Goal: Task Accomplishment & Management: Manage account settings

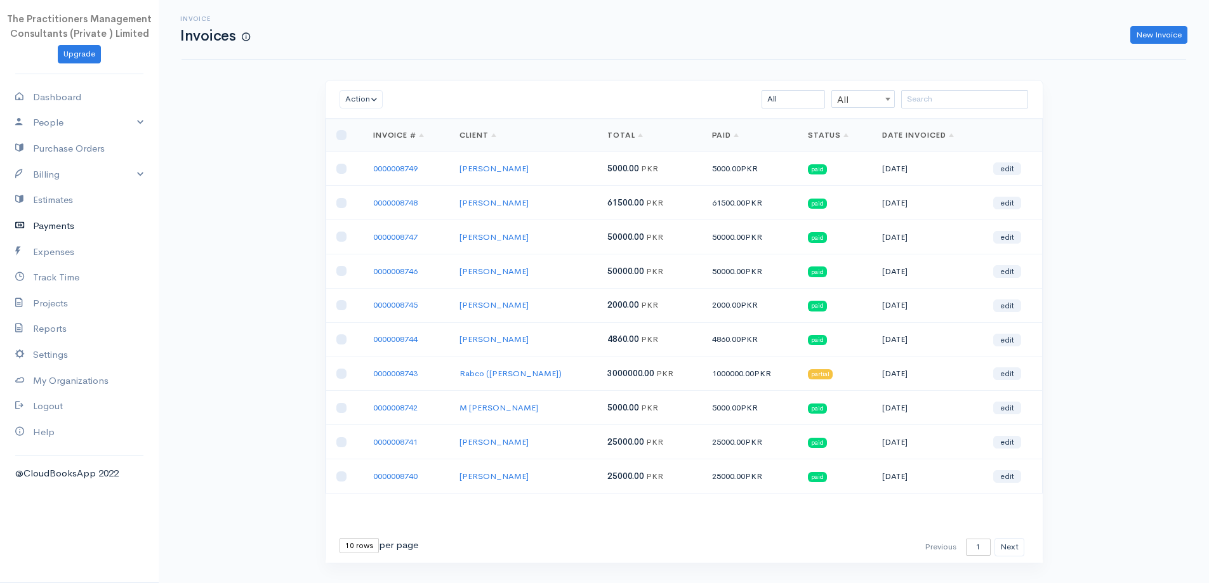
click at [69, 230] on link "Payments" at bounding box center [79, 226] width 159 height 26
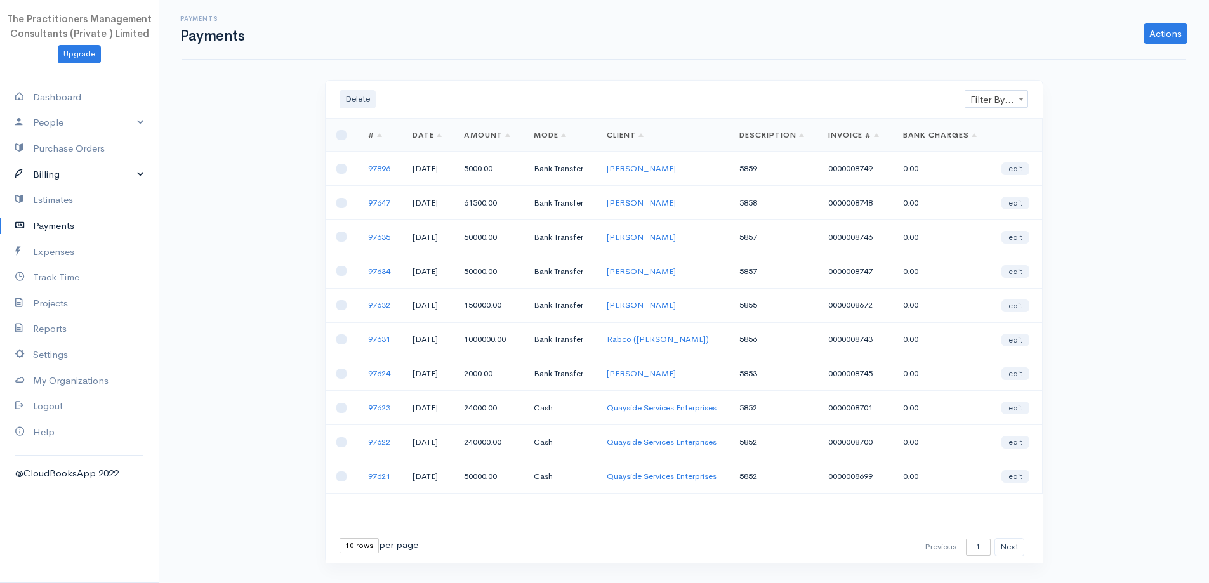
click at [43, 177] on link "Billing" at bounding box center [79, 175] width 159 height 26
click at [48, 195] on link "Invoice" at bounding box center [79, 198] width 159 height 23
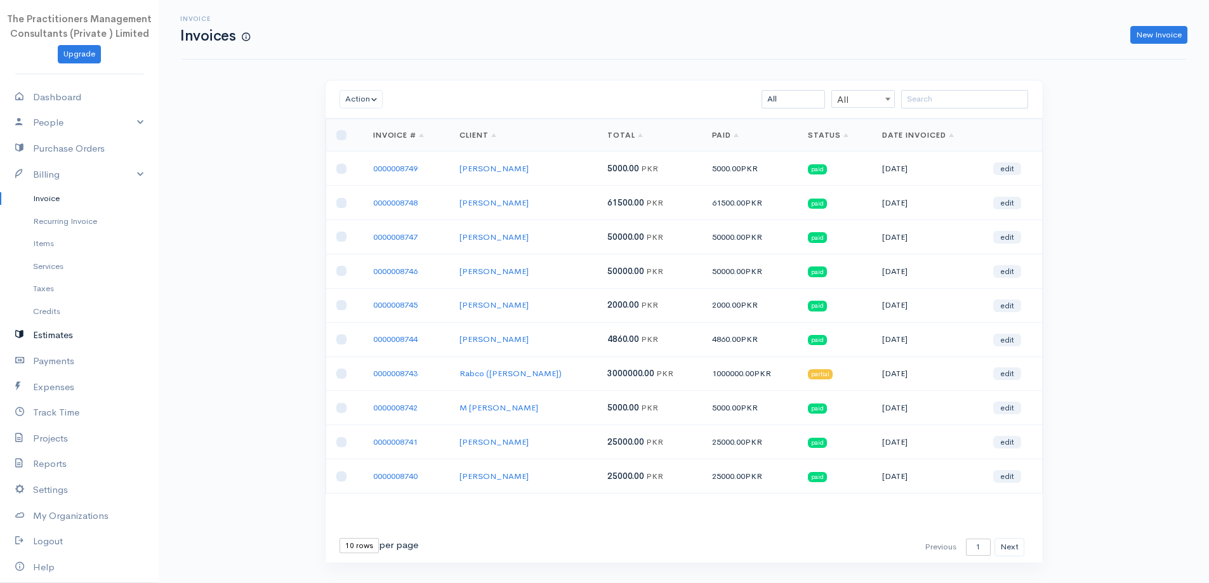
click at [51, 339] on link "Estimates" at bounding box center [79, 335] width 159 height 26
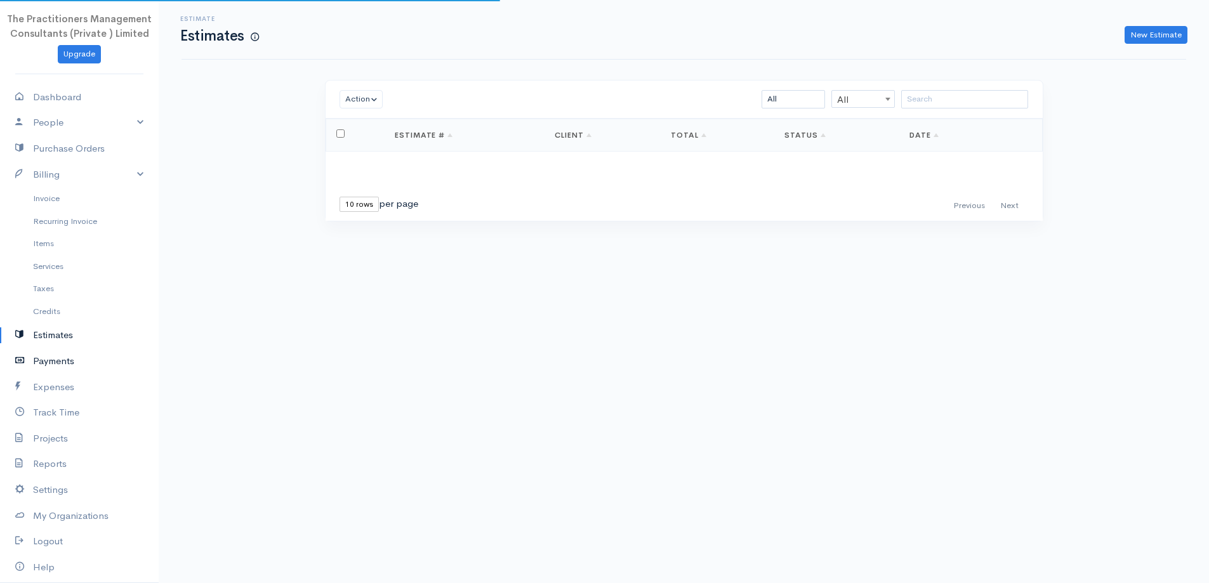
click at [62, 359] on link "Payments" at bounding box center [79, 361] width 159 height 26
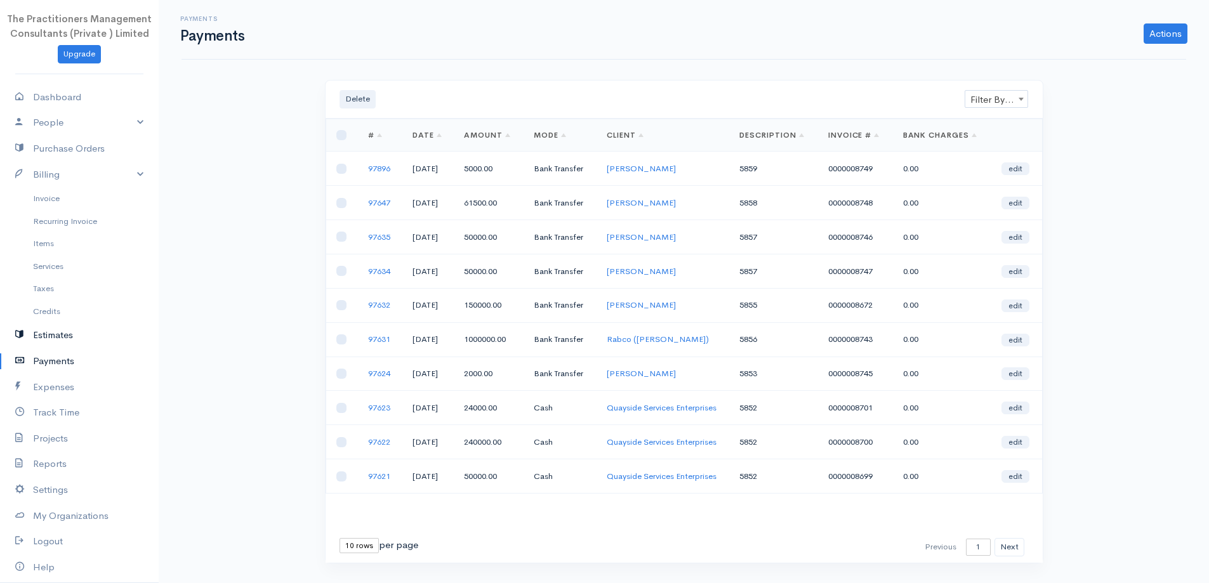
drag, startPoint x: 63, startPoint y: 338, endPoint x: 79, endPoint y: 343, distance: 17.5
click at [63, 338] on link "Estimates" at bounding box center [79, 335] width 159 height 26
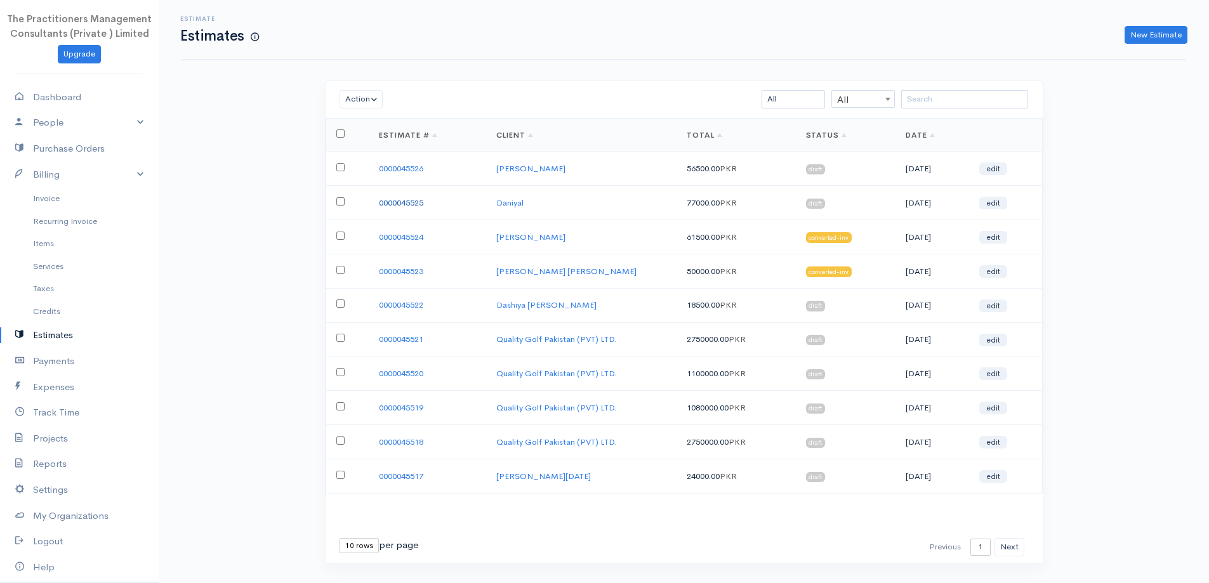
click at [413, 204] on link "0000045525" at bounding box center [401, 202] width 44 height 11
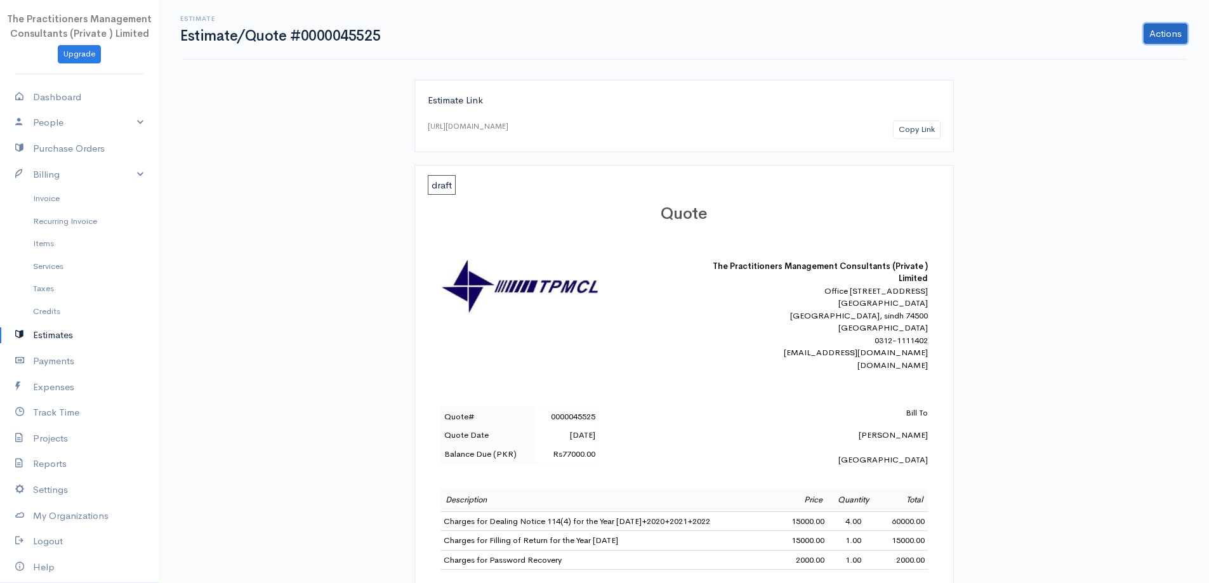
click at [1170, 37] on link "Actions" at bounding box center [1166, 33] width 44 height 20
click at [1117, 60] on link "Edit Estimate" at bounding box center [1133, 61] width 112 height 22
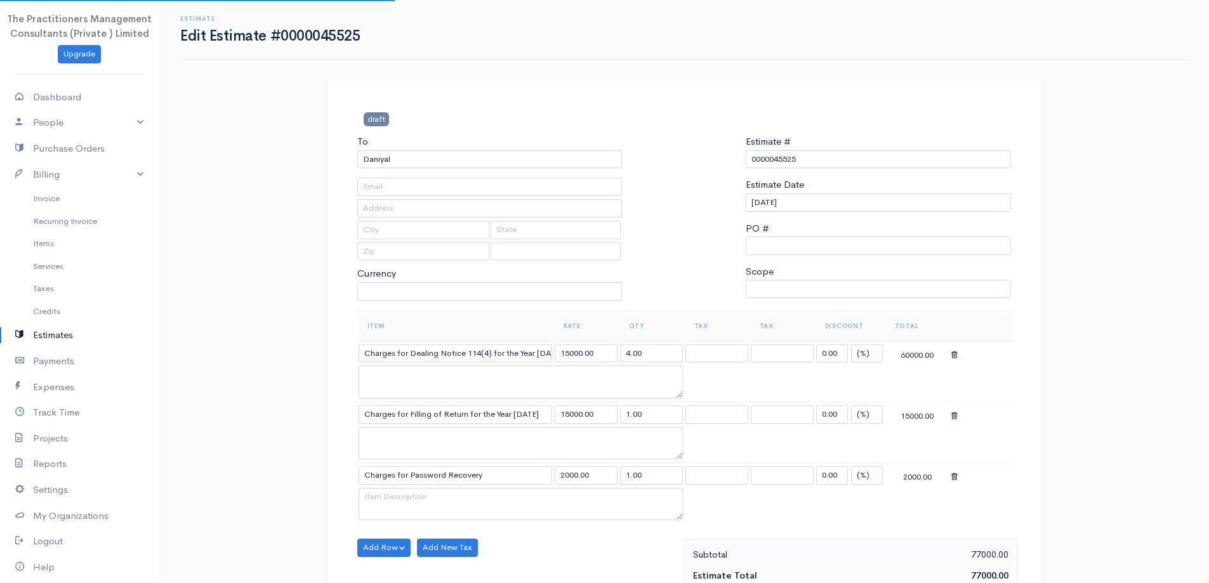
type input "[PHONE_NUMBER]"
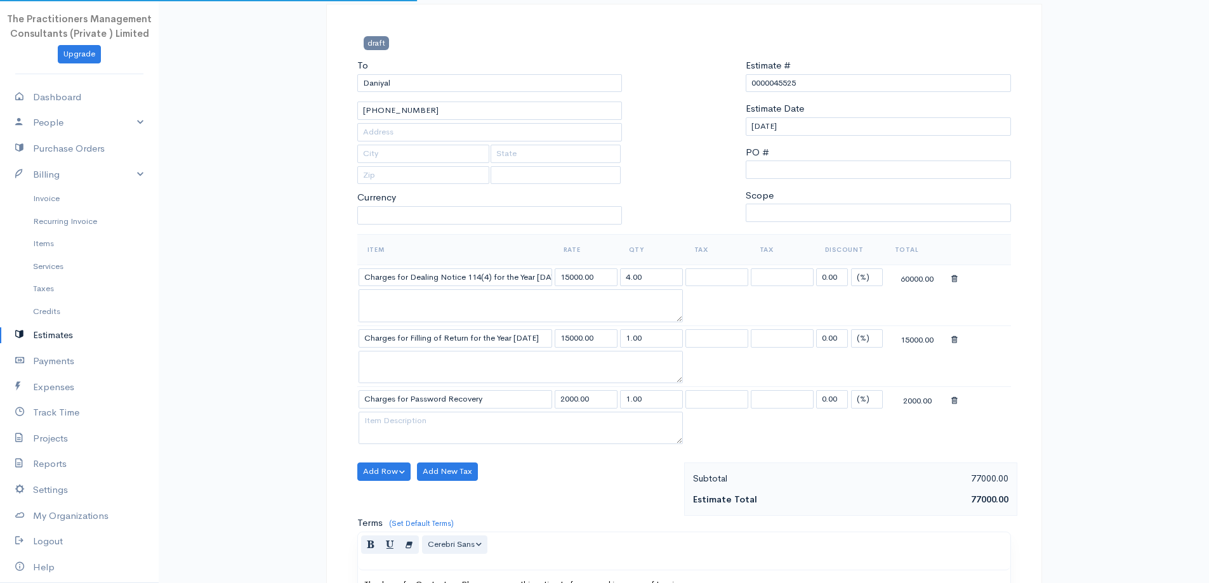
select select "[GEOGRAPHIC_DATA]"
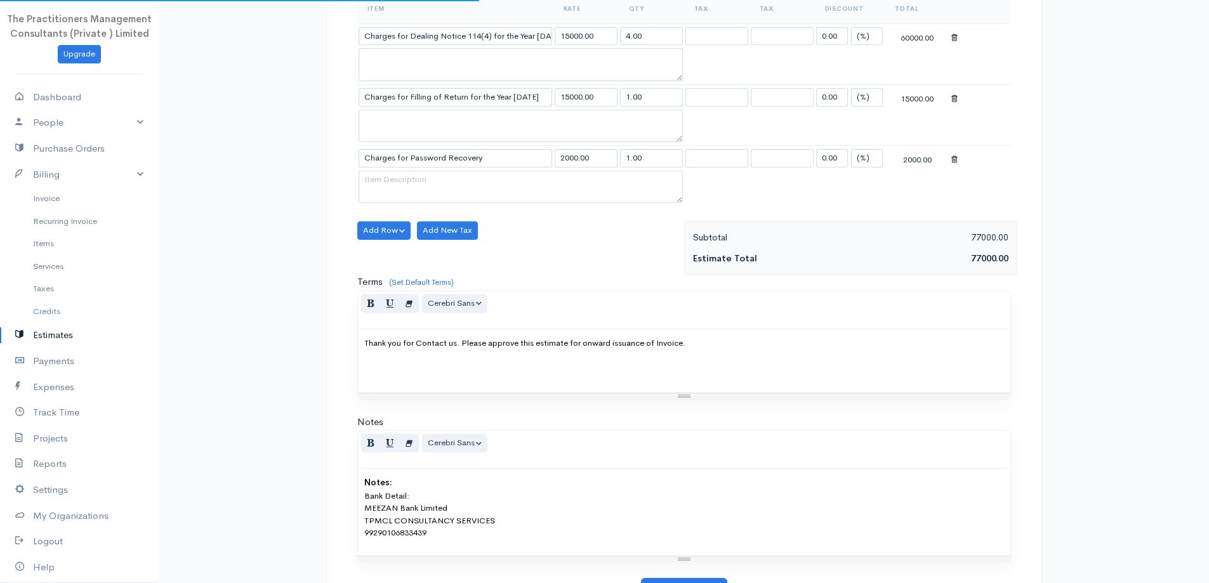
select select "PKR"
click at [953, 164] on icon at bounding box center [954, 159] width 6 height 9
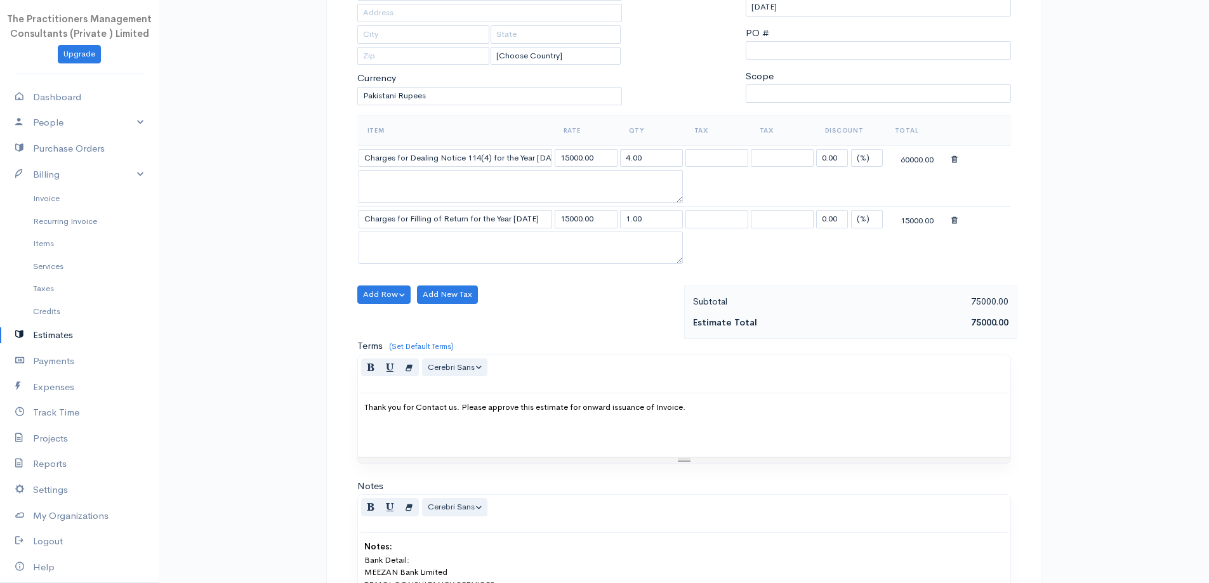
scroll to position [312, 0]
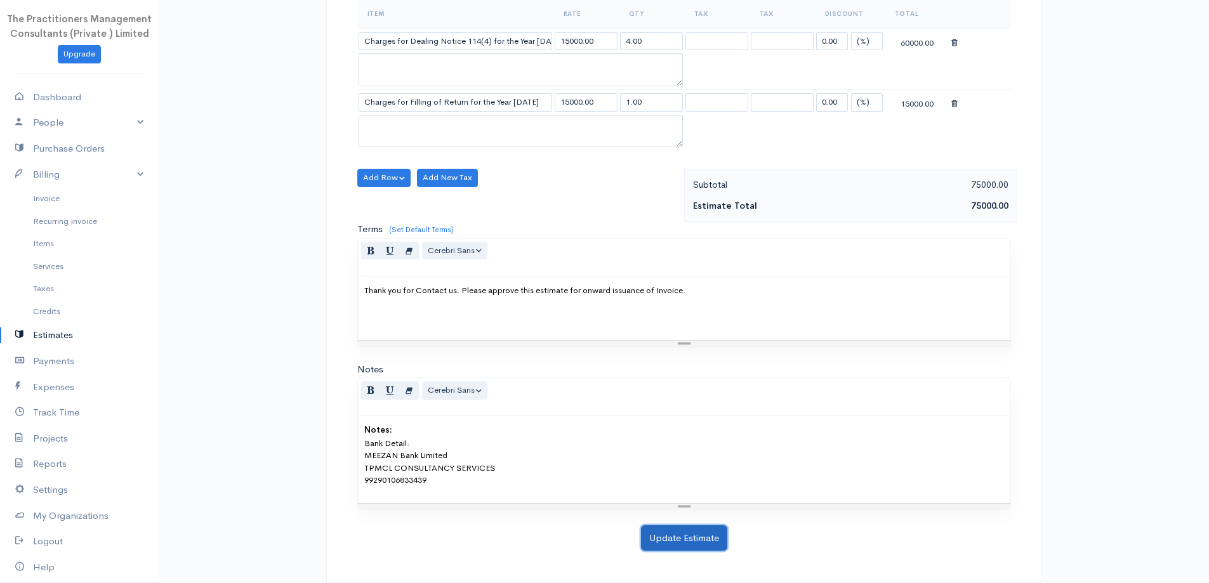
click at [695, 528] on button "Update Estimate" at bounding box center [684, 538] width 86 height 26
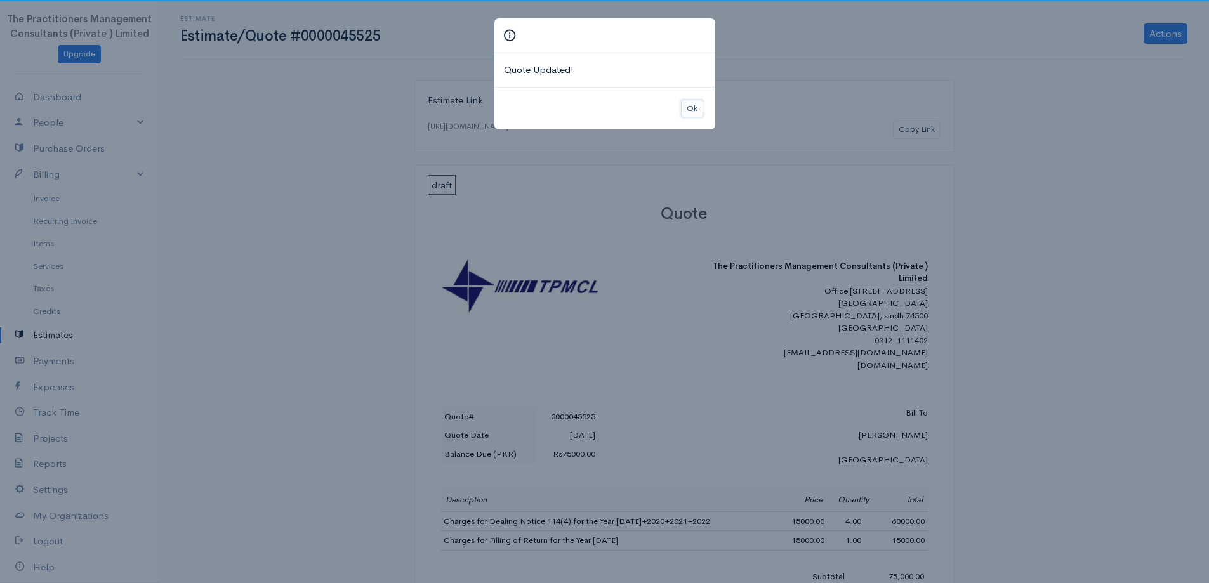
click at [689, 117] on button "Ok" at bounding box center [692, 109] width 22 height 18
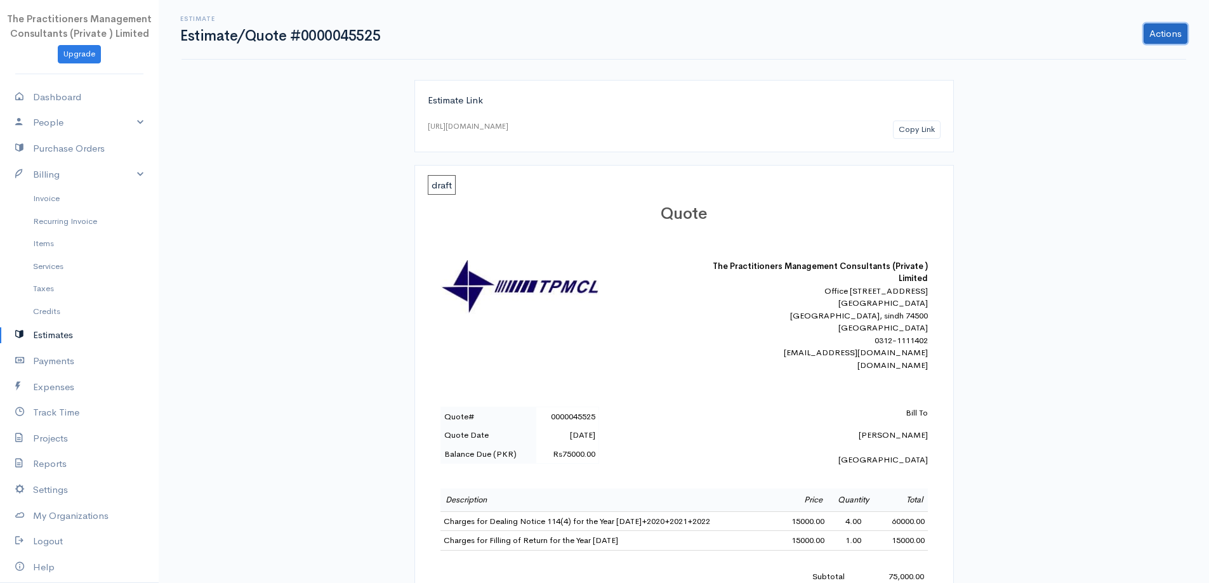
click at [1153, 26] on link "Actions" at bounding box center [1166, 33] width 44 height 20
drag, startPoint x: 1131, startPoint y: 67, endPoint x: 1114, endPoint y: 72, distance: 17.1
click at [1130, 67] on link "Edit Estimate" at bounding box center [1133, 61] width 112 height 22
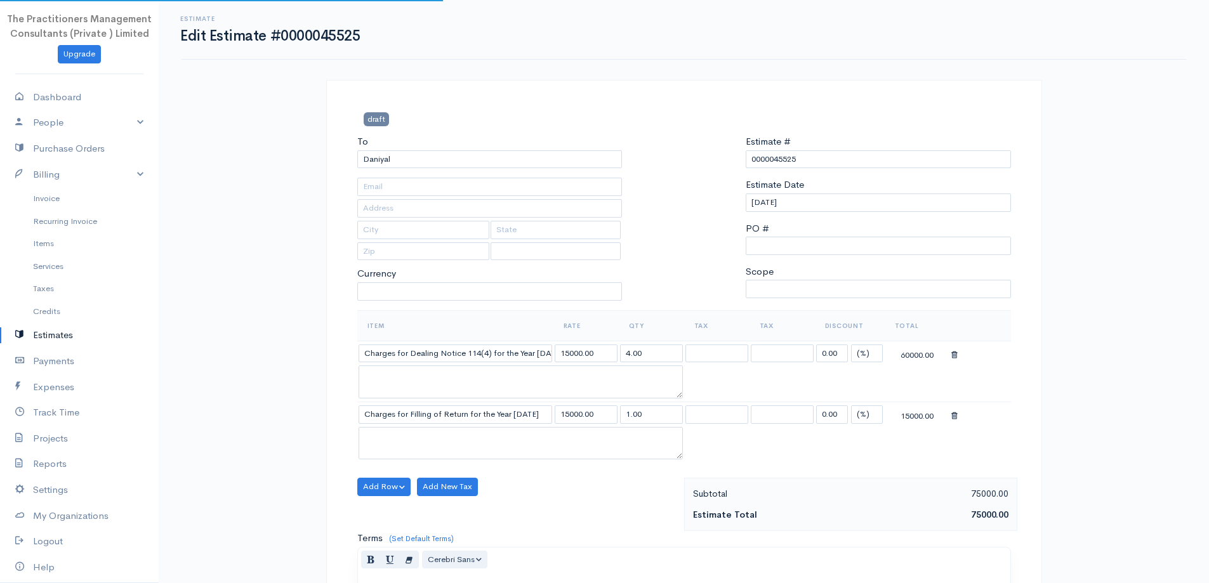
type input "[PHONE_NUMBER]"
click at [459, 162] on input "Daniyal" at bounding box center [489, 159] width 265 height 18
select select "[GEOGRAPHIC_DATA]"
select select "PKR"
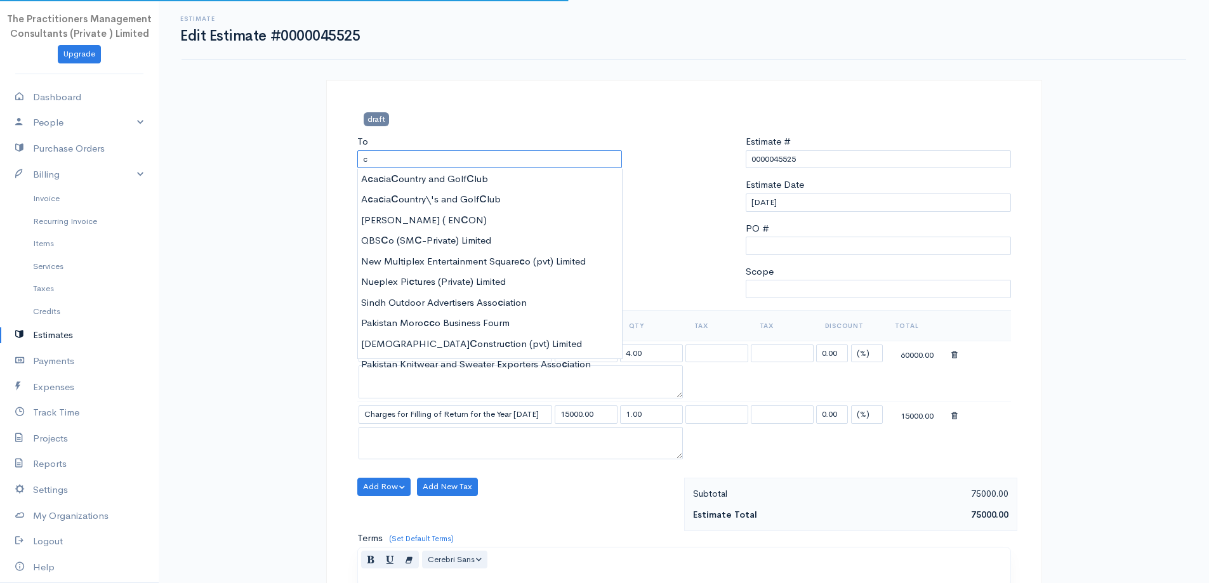
type input "c"
click at [369, 119] on span "draft" at bounding box center [376, 118] width 25 height 13
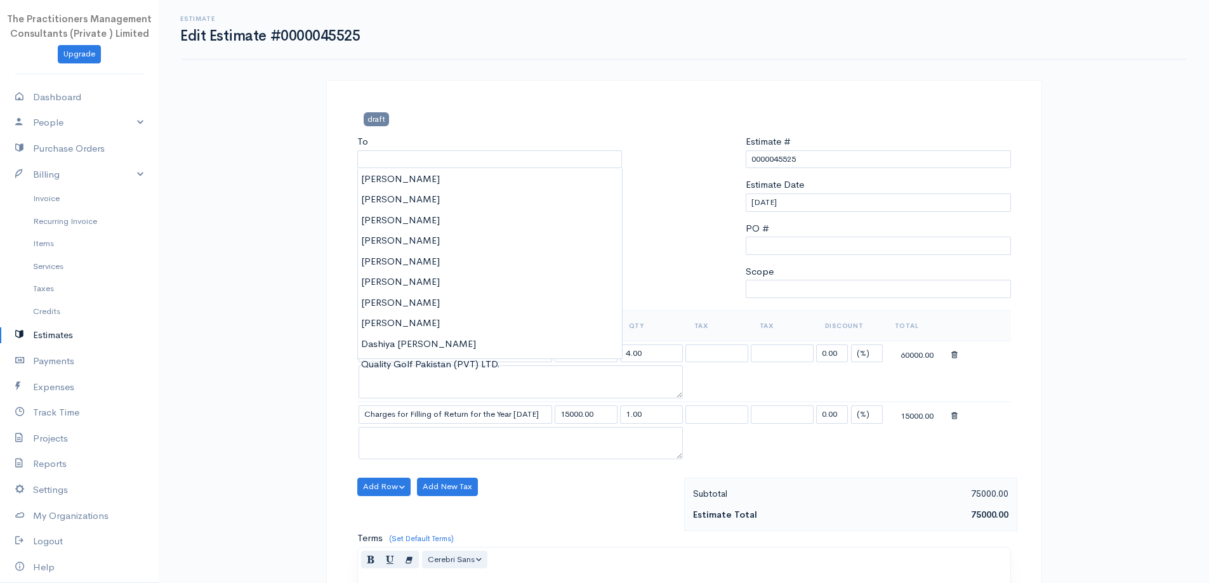
click at [714, 118] on div "draft" at bounding box center [684, 123] width 666 height 22
click at [669, 291] on div at bounding box center [683, 223] width 111 height 176
type input "[PERSON_NAME]"
click at [436, 206] on body "The Practitioners Management Consultants (Private ) Limited Upgrade Dashboard P…" at bounding box center [604, 446] width 1209 height 892
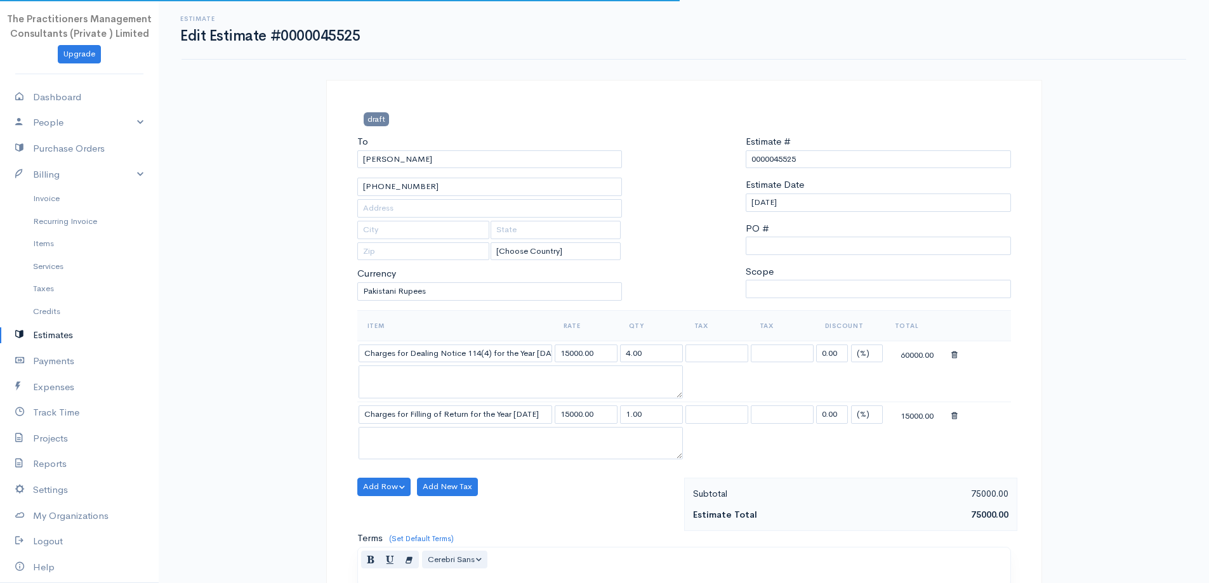
click at [422, 197] on div "To Danial 42101-4319583-7 [Choose Country] United States Canada United Kingdom …" at bounding box center [490, 223] width 278 height 176
click at [417, 194] on input "[PHONE_NUMBER]" at bounding box center [489, 187] width 265 height 18
click at [397, 189] on input "[PHONE_NUMBER]" at bounding box center [489, 187] width 265 height 18
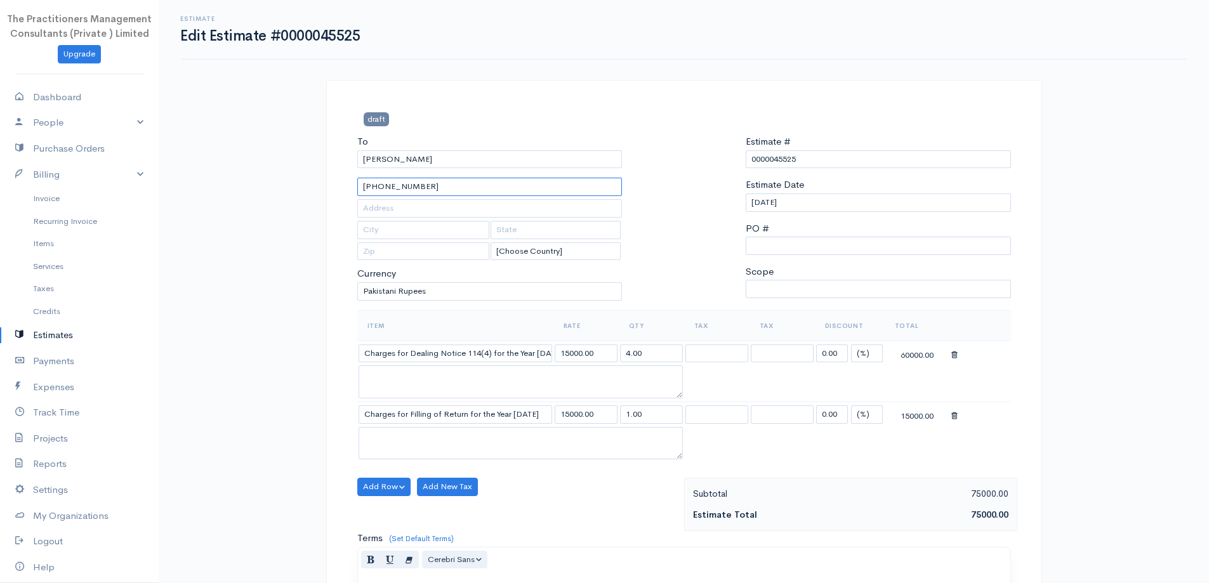
click at [397, 189] on input "[PHONE_NUMBER]" at bounding box center [489, 187] width 265 height 18
click at [443, 164] on input "[PERSON_NAME]" at bounding box center [489, 159] width 265 height 18
click at [444, 190] on input "[PHONE_NUMBER]" at bounding box center [489, 187] width 265 height 18
drag, startPoint x: 444, startPoint y: 190, endPoint x: 444, endPoint y: 199, distance: 8.3
click at [444, 199] on div "To Danial 42101-4319583-7 [Choose Country] United States Canada United Kingdom …" at bounding box center [490, 223] width 278 height 176
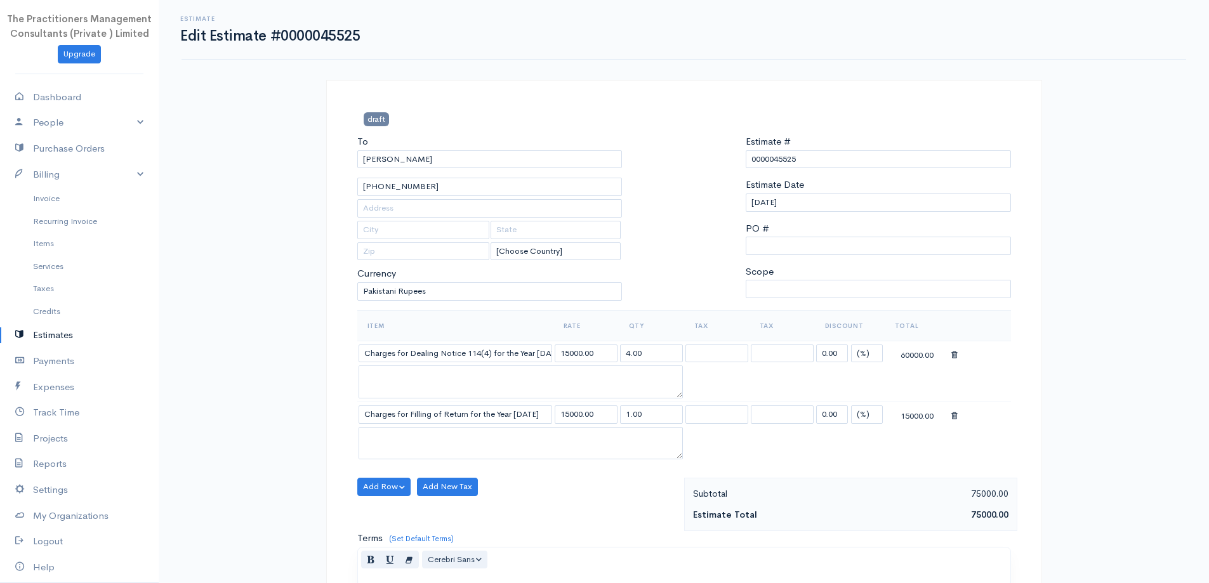
click at [444, 199] on div "To Danial 42101-4319583-7 [Choose Country] United States Canada United Kingdom …" at bounding box center [490, 223] width 278 height 176
click at [442, 197] on div "To Danial 42101-4319583-7 [Choose Country] United States Canada United Kingdom …" at bounding box center [490, 223] width 278 height 176
click at [439, 192] on input "[PHONE_NUMBER]" at bounding box center [489, 187] width 265 height 18
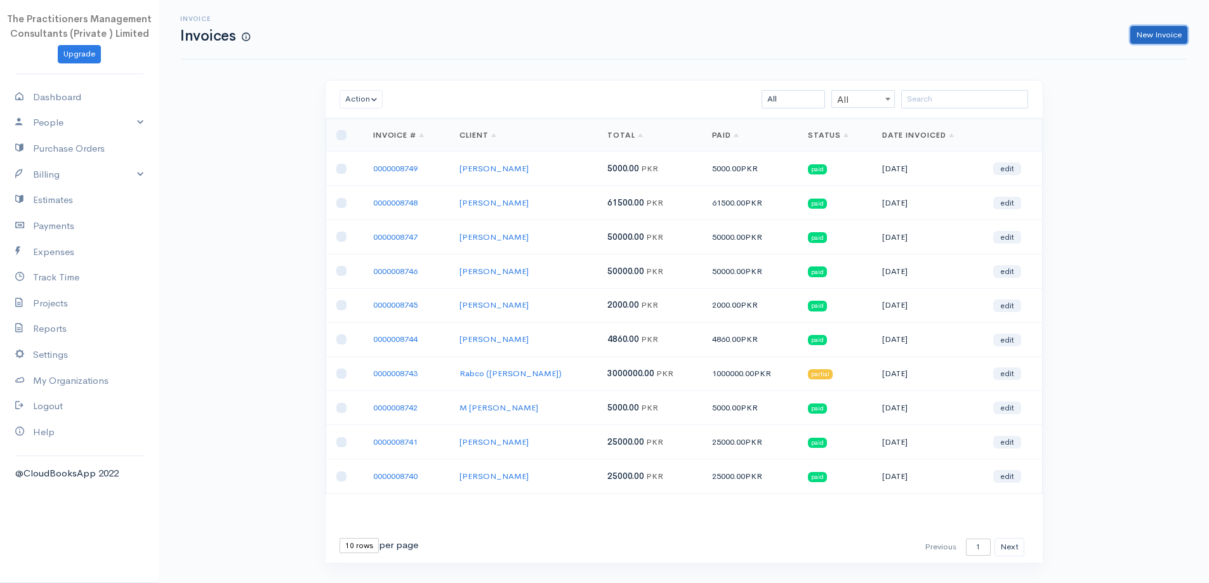
click at [1139, 26] on link "New Invoice" at bounding box center [1158, 35] width 57 height 18
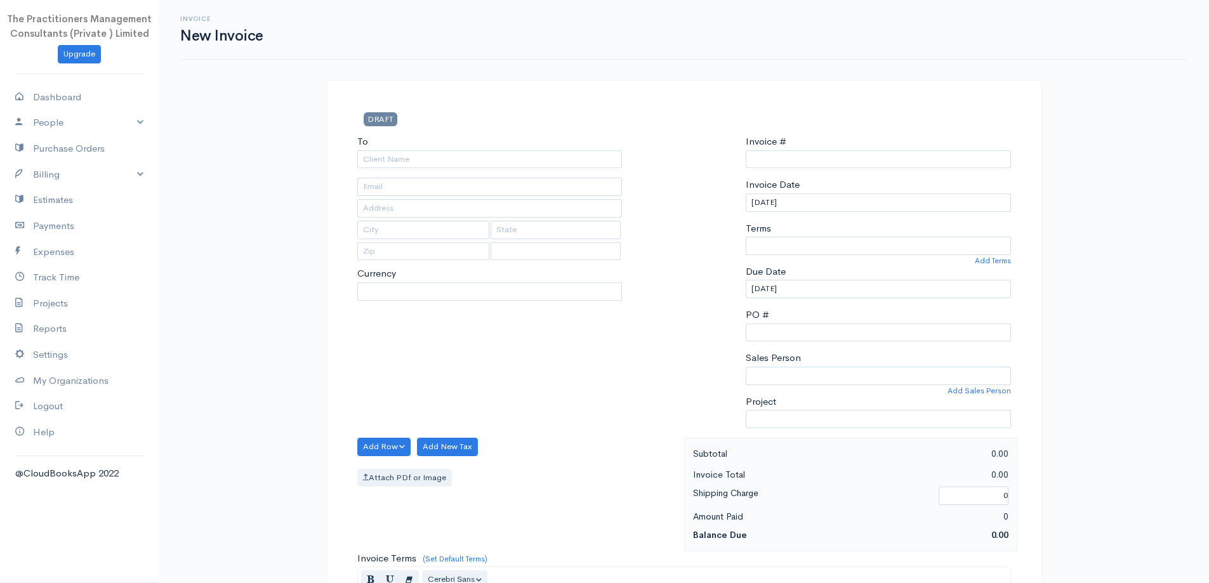
select select "[GEOGRAPHIC_DATA]"
select select "PKR"
type input "0000008750"
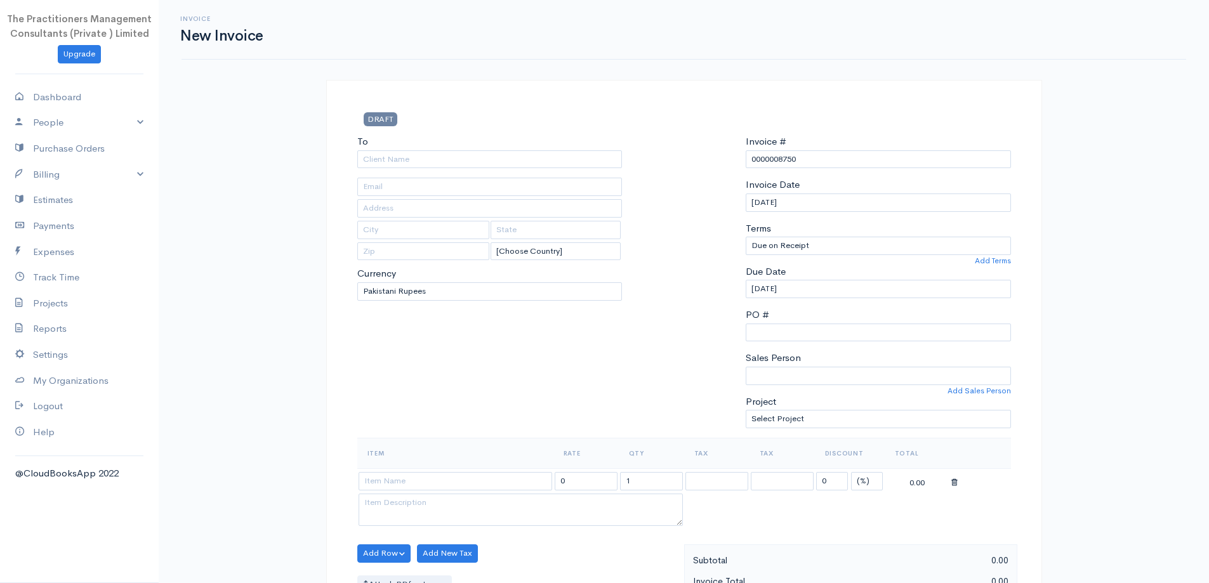
drag, startPoint x: 368, startPoint y: 147, endPoint x: 371, endPoint y: 155, distance: 8.6
click at [370, 154] on div "To" at bounding box center [489, 152] width 265 height 34
click at [375, 161] on input "To" at bounding box center [489, 159] width 265 height 18
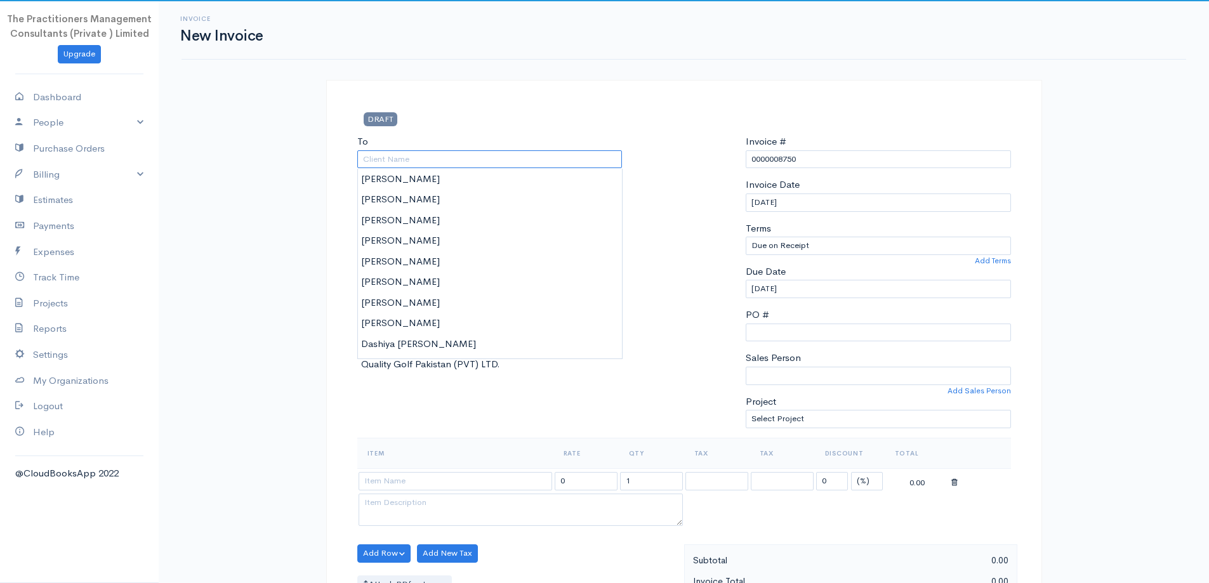
paste input "Daniyal"
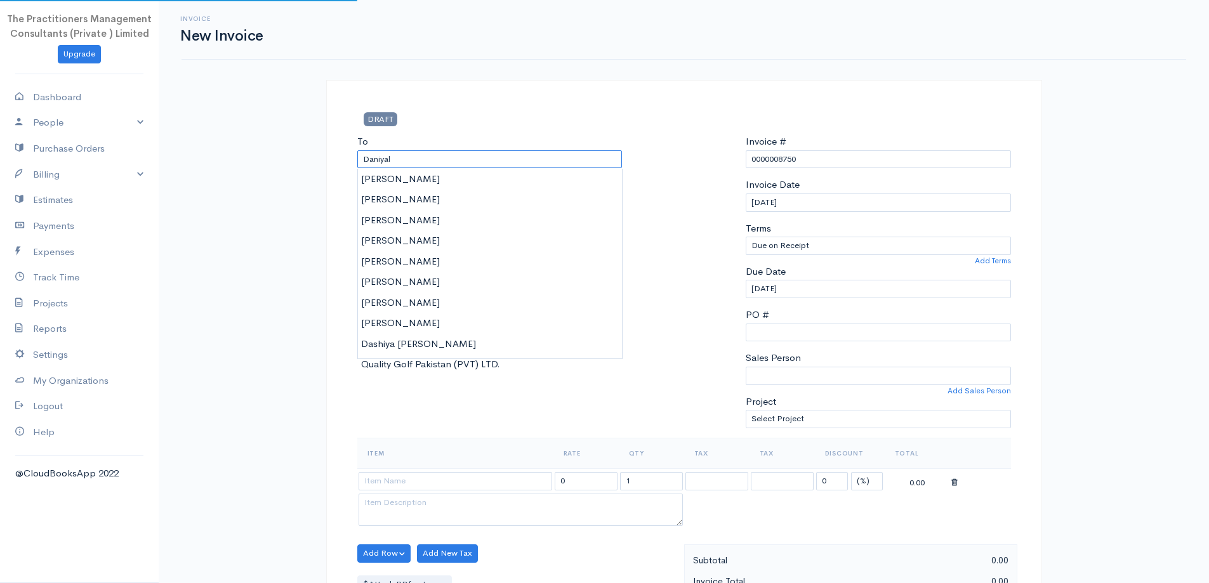
type input "Daniyal"
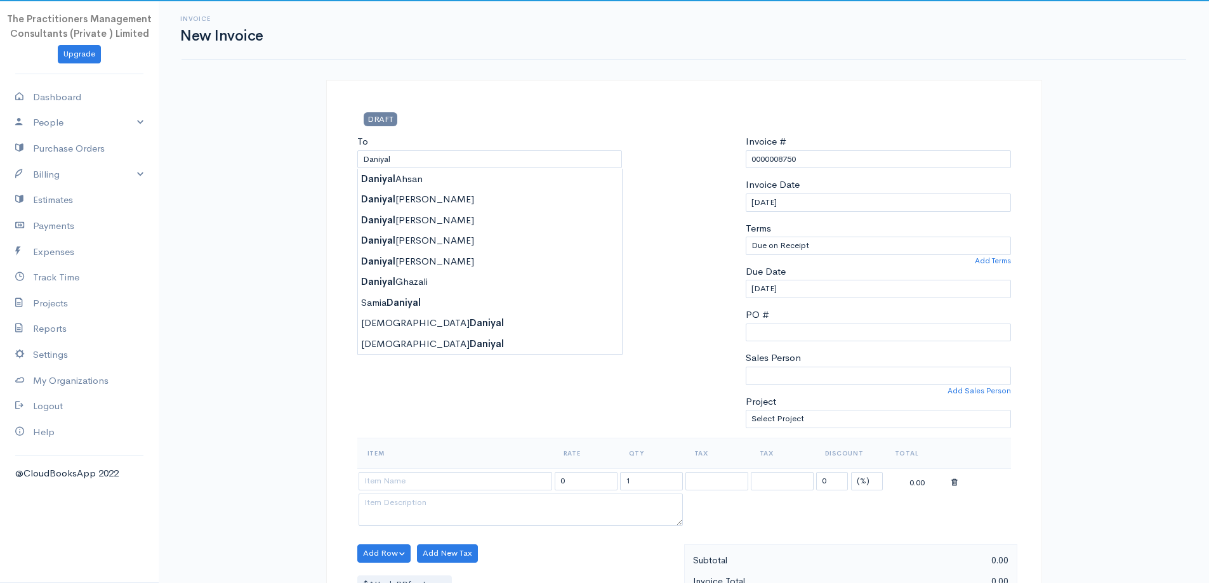
click at [462, 136] on div "To Daniyal" at bounding box center [489, 152] width 265 height 34
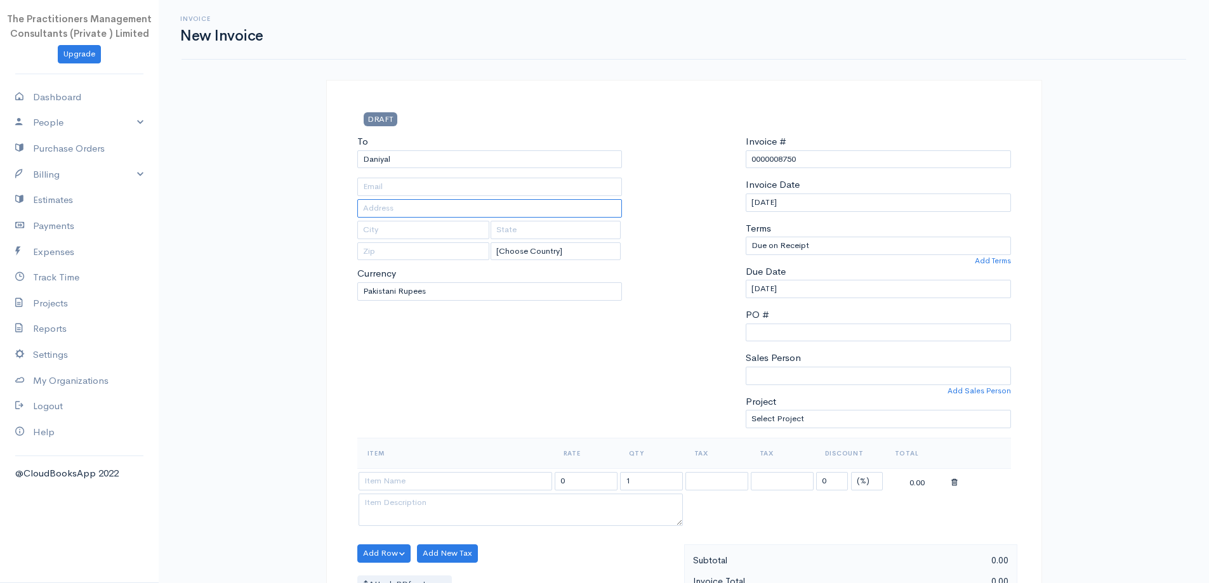
click at [505, 202] on input "text" at bounding box center [489, 208] width 265 height 18
click at [498, 180] on input "text" at bounding box center [489, 187] width 265 height 18
paste input "[PHONE_NUMBER]"
type input "[PHONE_NUMBER]"
click at [483, 215] on input "text" at bounding box center [489, 208] width 265 height 18
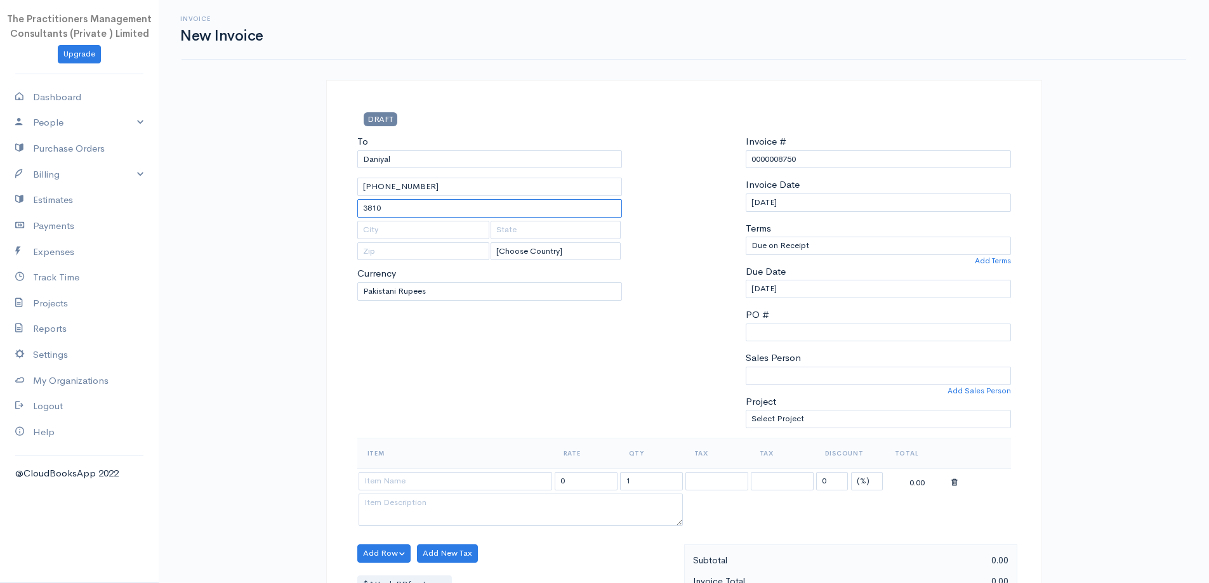
type input "3810"
click at [625, 383] on div "To [GEOGRAPHIC_DATA] [PHONE_NUMBER] 3810 [Choose Country] [GEOGRAPHIC_DATA] [GE…" at bounding box center [490, 286] width 278 height 303
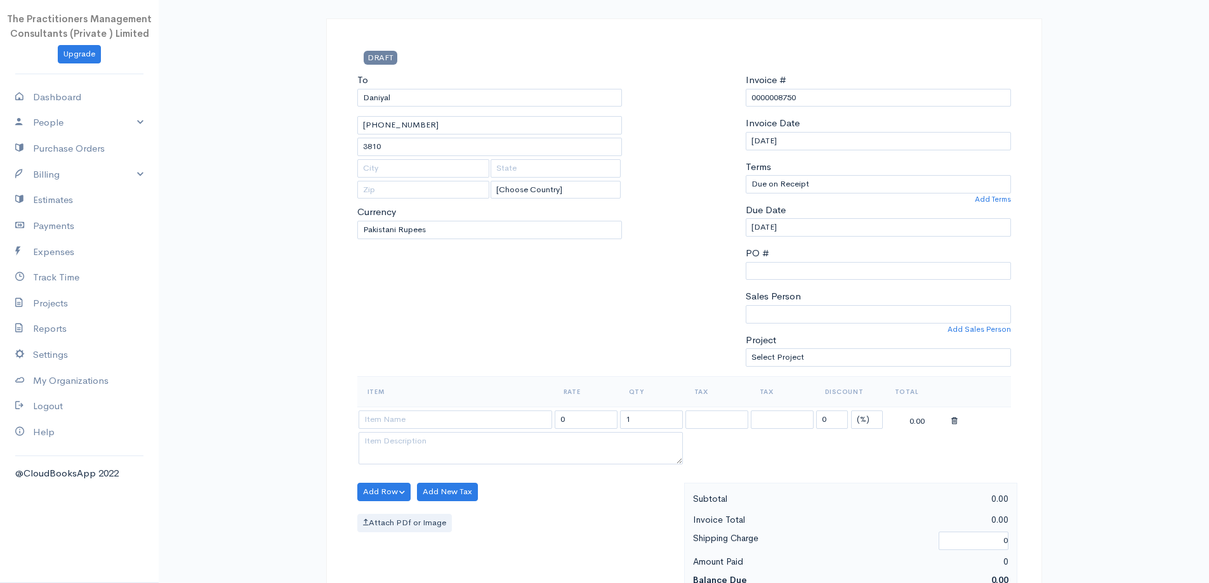
scroll to position [254, 0]
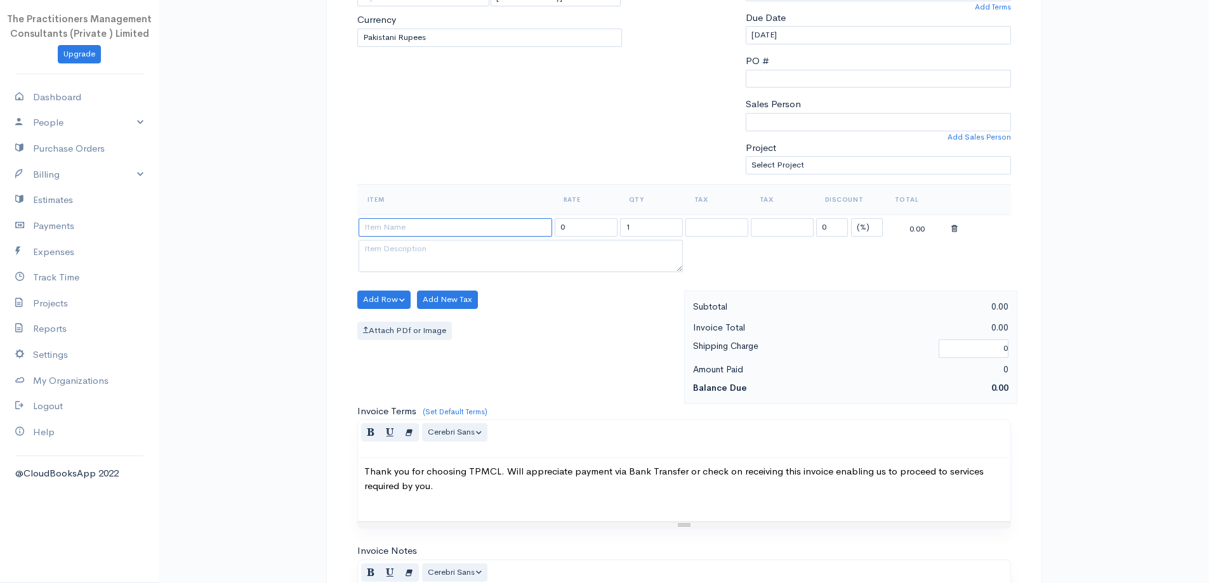
click at [498, 233] on input at bounding box center [456, 227] width 194 height 18
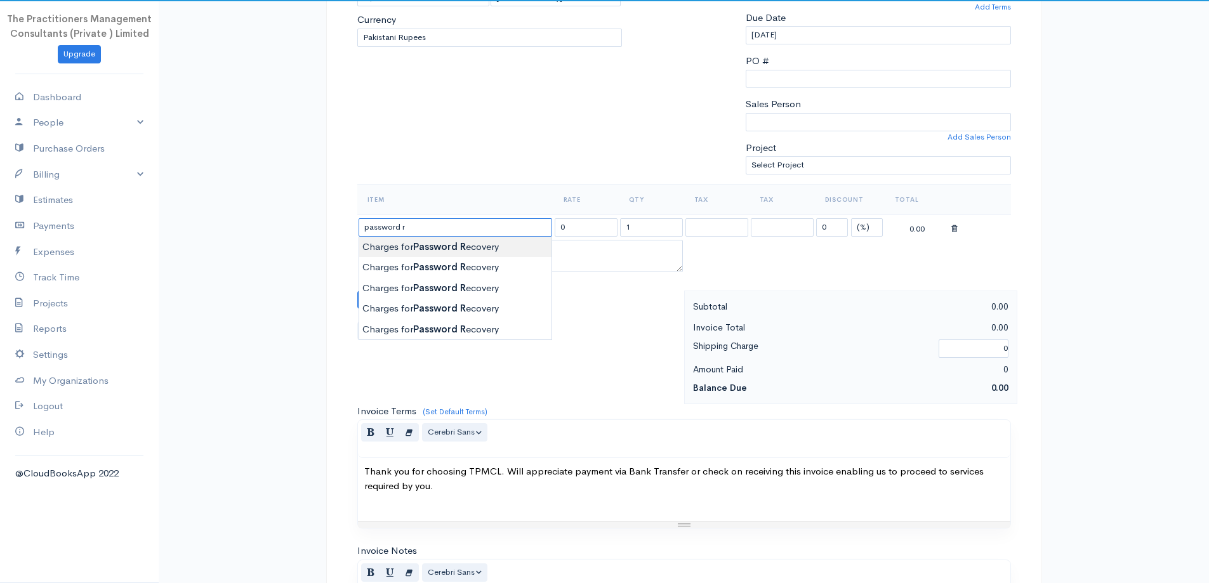
type input "Charges for Password Recovery"
type input "2000.00"
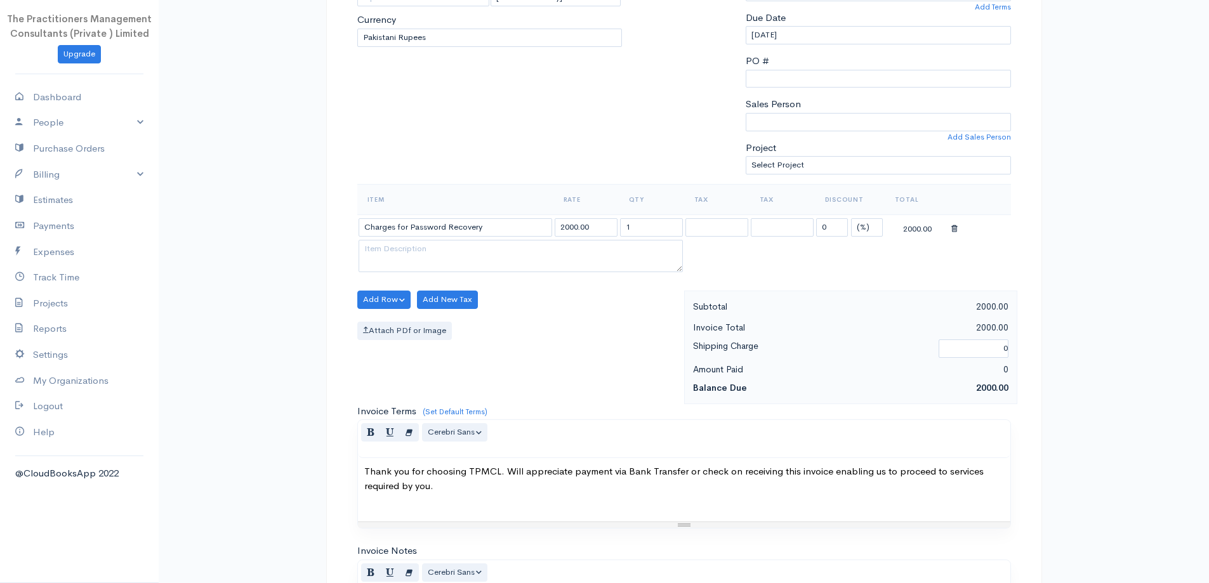
click at [451, 255] on body "The Practitioners Management Consultants (Private ) Limited Upgrade Dashboard P…" at bounding box center [604, 303] width 1209 height 1114
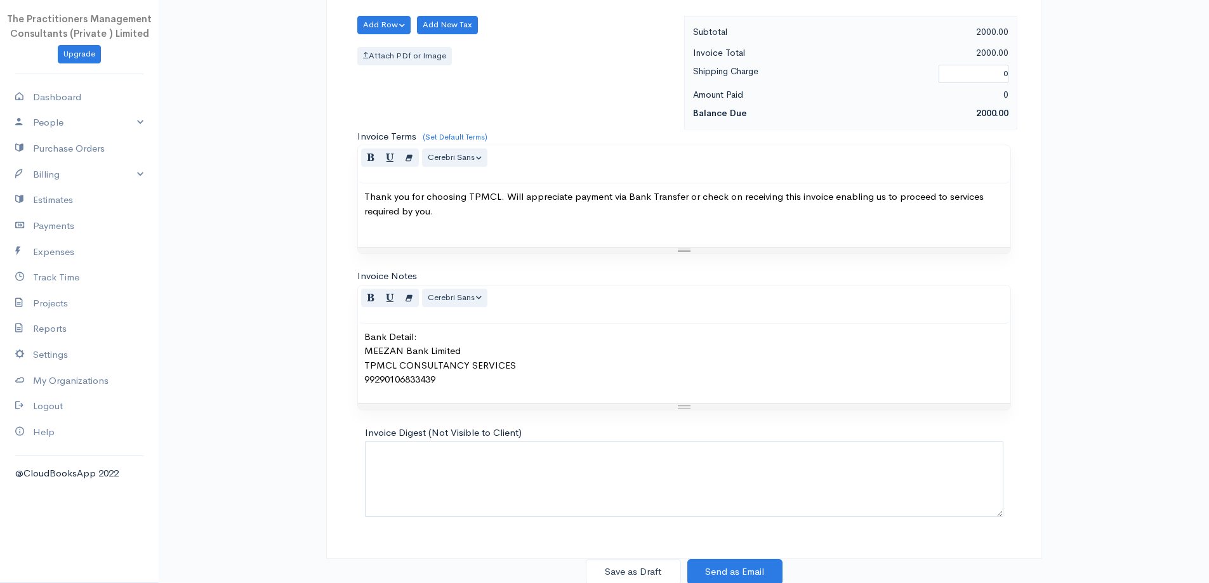
scroll to position [531, 0]
click at [648, 579] on button "Save as Draft" at bounding box center [633, 570] width 95 height 26
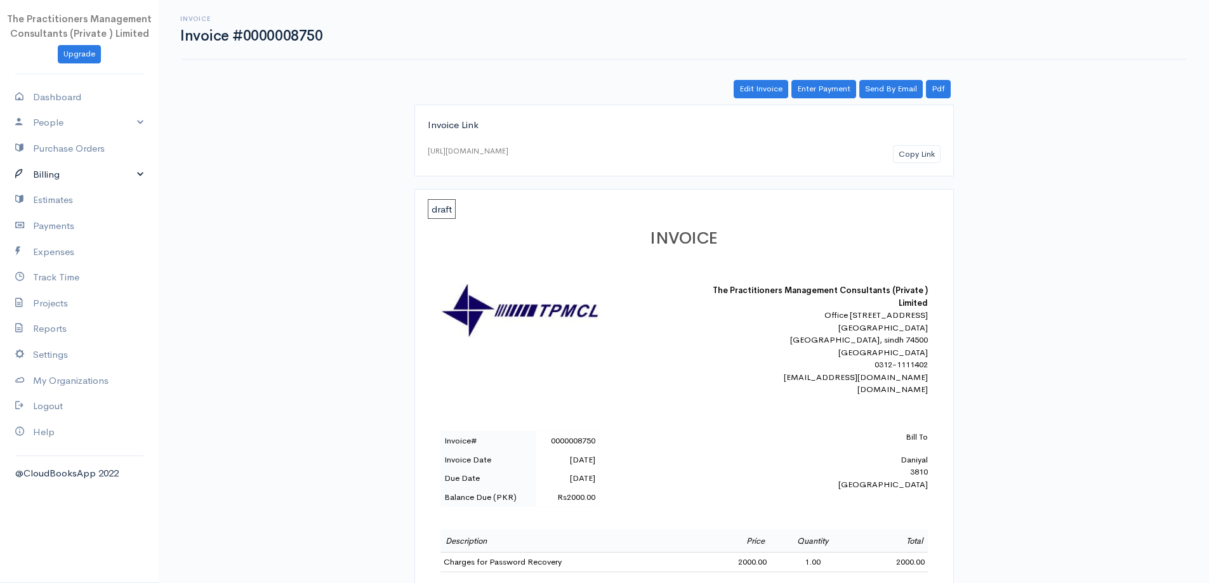
click at [41, 172] on link "Billing" at bounding box center [79, 175] width 159 height 26
click at [43, 199] on link "Invoice" at bounding box center [79, 198] width 159 height 23
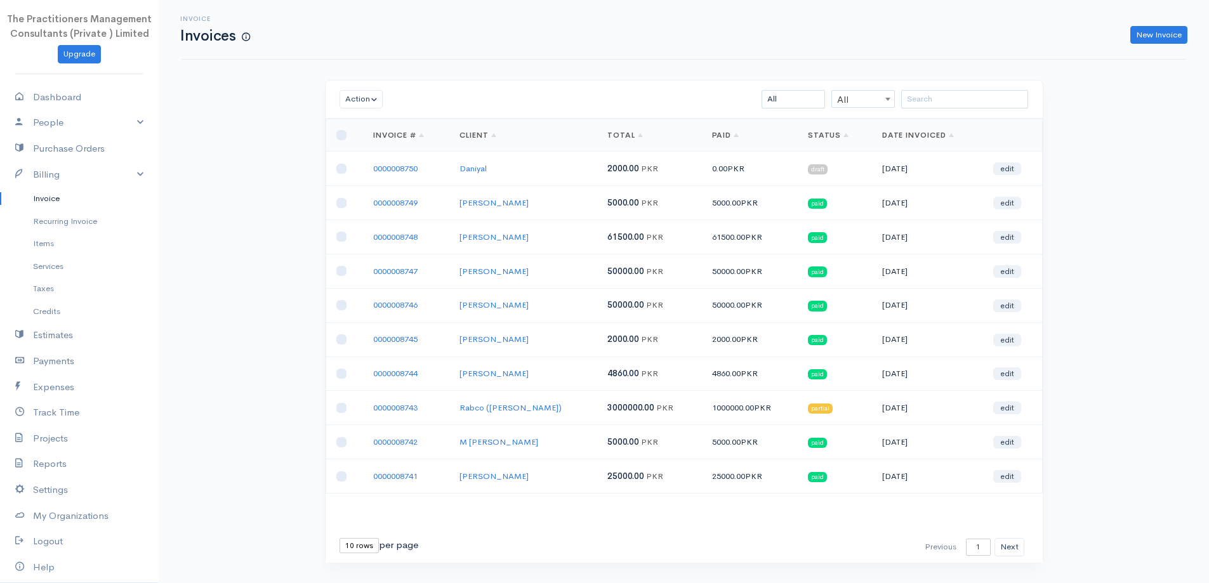
click at [421, 166] on td "0000008750" at bounding box center [406, 169] width 86 height 34
click at [415, 167] on link "0000008750" at bounding box center [395, 168] width 44 height 11
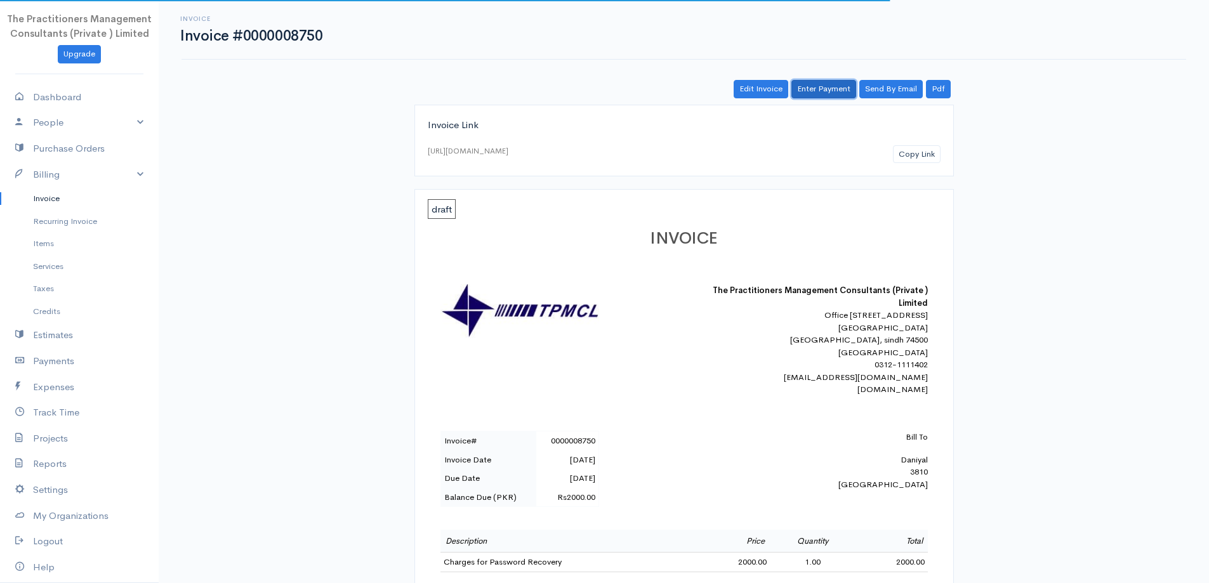
click at [818, 89] on link "Enter Payment" at bounding box center [823, 89] width 65 height 18
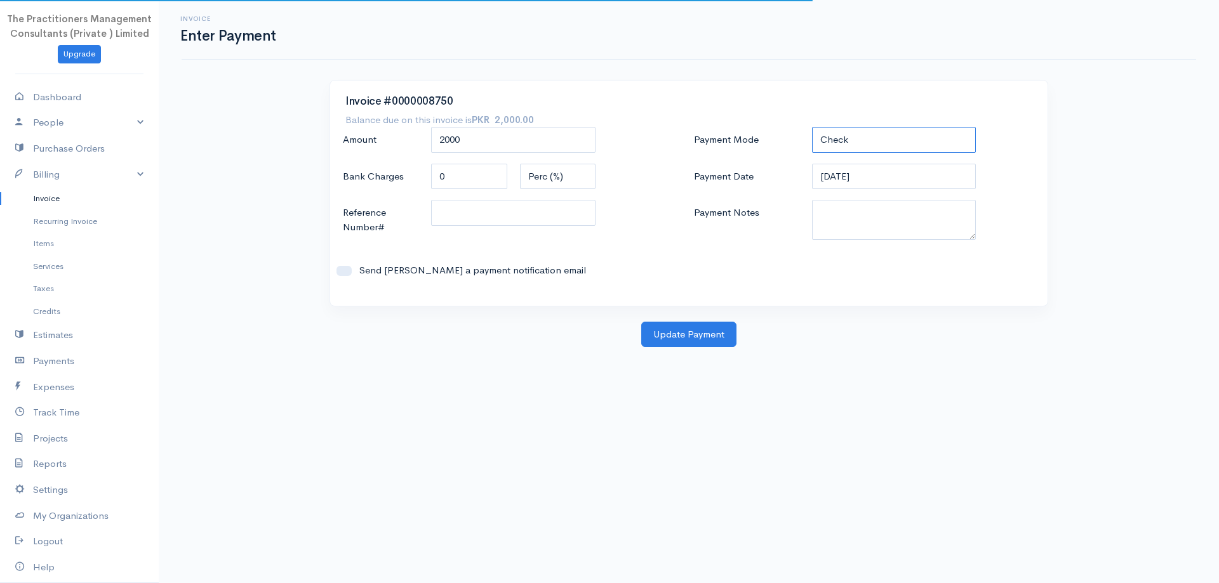
click at [845, 137] on select "Check Bank Transfer Credit Cash Debit ACH VISA MASTERCARD AMEX DISCOVER DINERS …" at bounding box center [894, 140] width 164 height 26
select select "Bank Transfer"
click at [812, 127] on select "Check Bank Transfer Credit Cash Debit ACH VISA MASTERCARD AMEX DISCOVER DINERS …" at bounding box center [894, 140] width 164 height 26
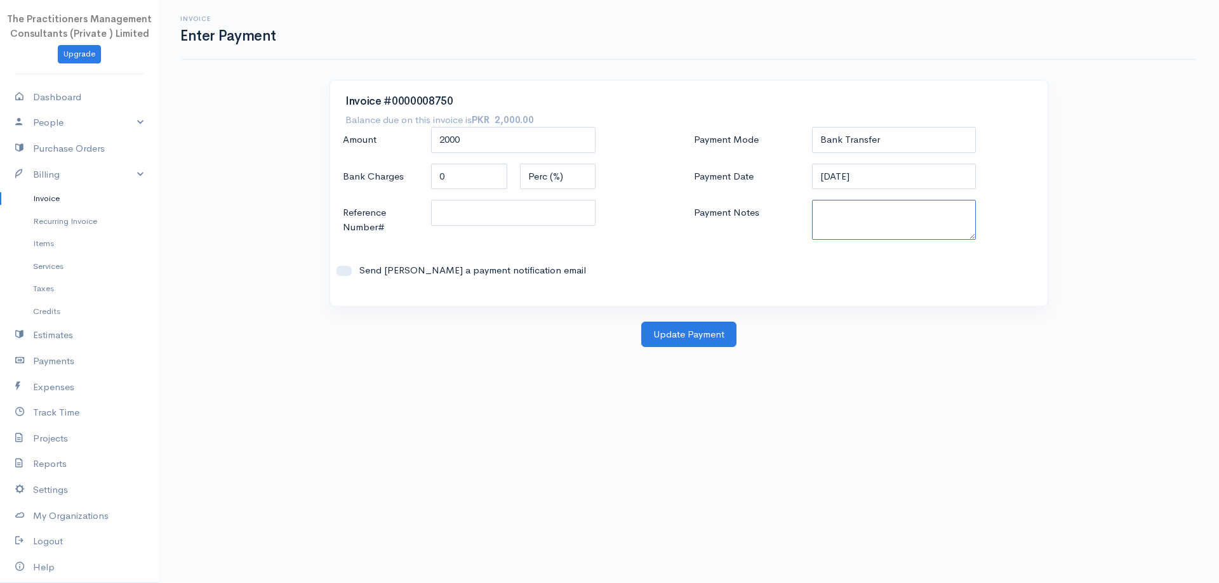
click at [850, 218] on textarea "Payment Notes" at bounding box center [894, 220] width 164 height 40
type textarea "5861"
click at [461, 210] on input "Reference Number#" at bounding box center [513, 213] width 164 height 26
type input "5861"
click at [685, 344] on button "Update Payment" at bounding box center [688, 335] width 95 height 26
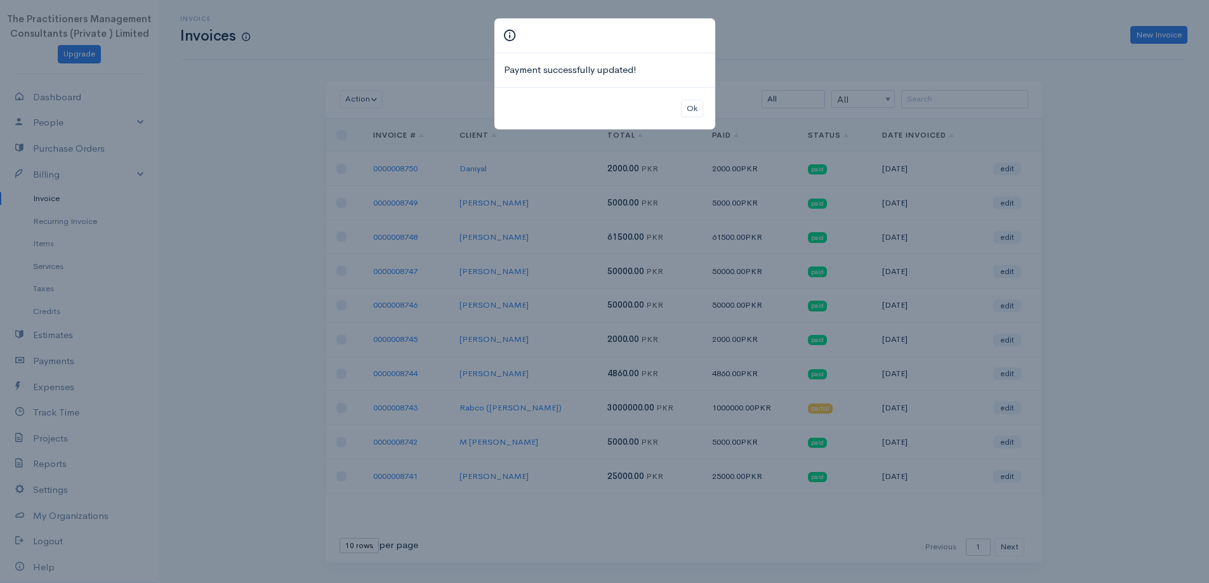
click at [697, 98] on div "Ok" at bounding box center [604, 108] width 221 height 43
click at [694, 105] on button "Ok" at bounding box center [692, 109] width 22 height 18
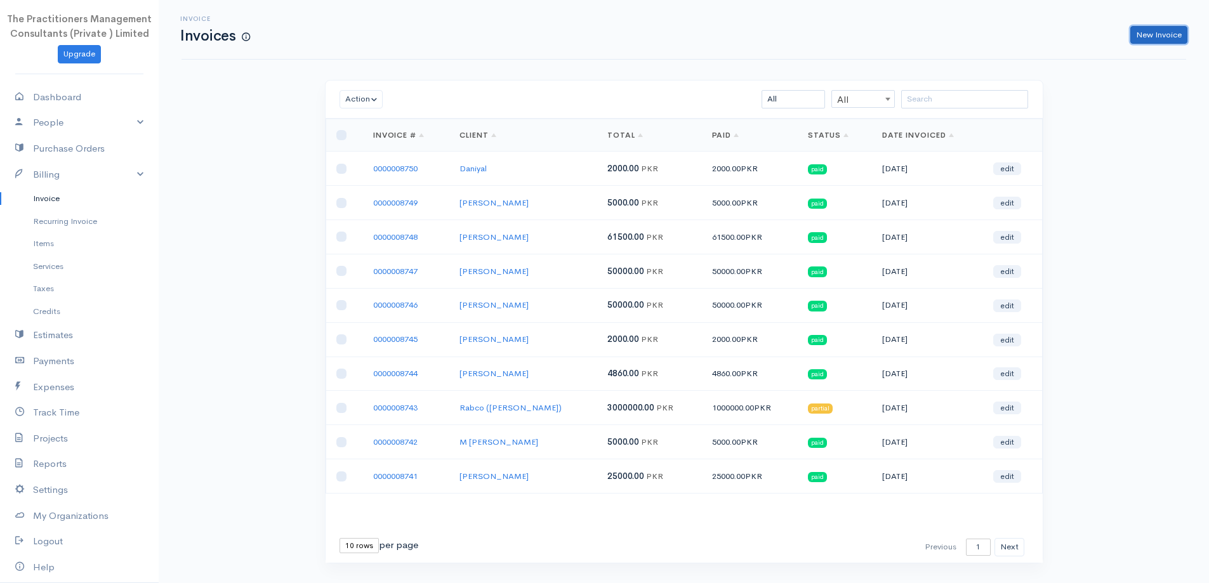
click at [1179, 36] on link "New Invoice" at bounding box center [1158, 35] width 57 height 18
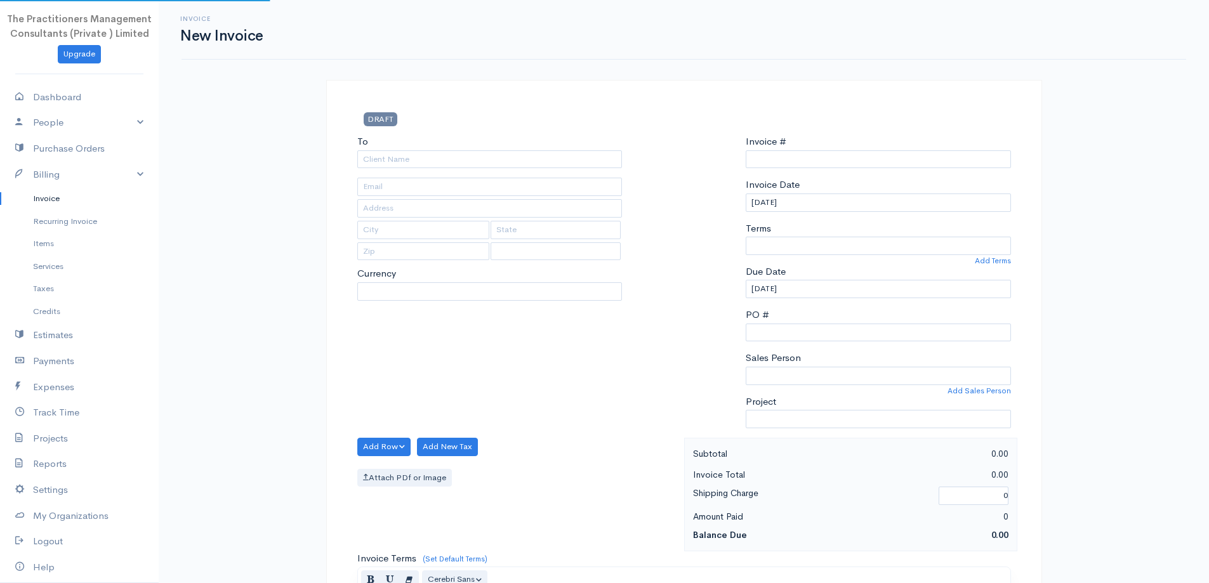
select select "[GEOGRAPHIC_DATA]"
select select "PKR"
type input "0000008751"
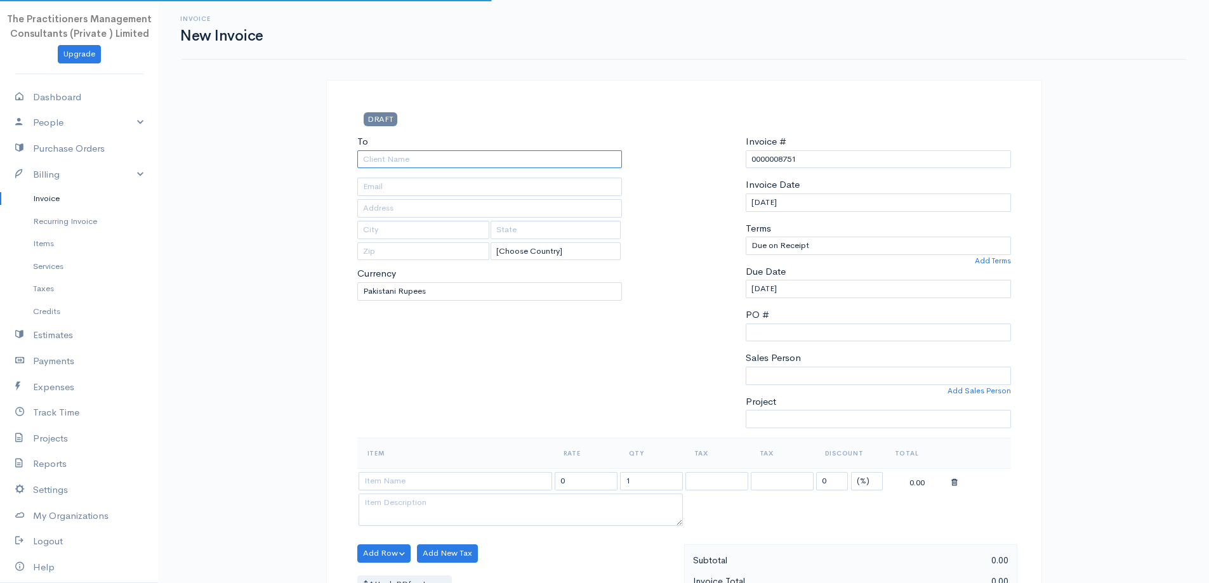
click at [491, 159] on input "To" at bounding box center [489, 159] width 265 height 18
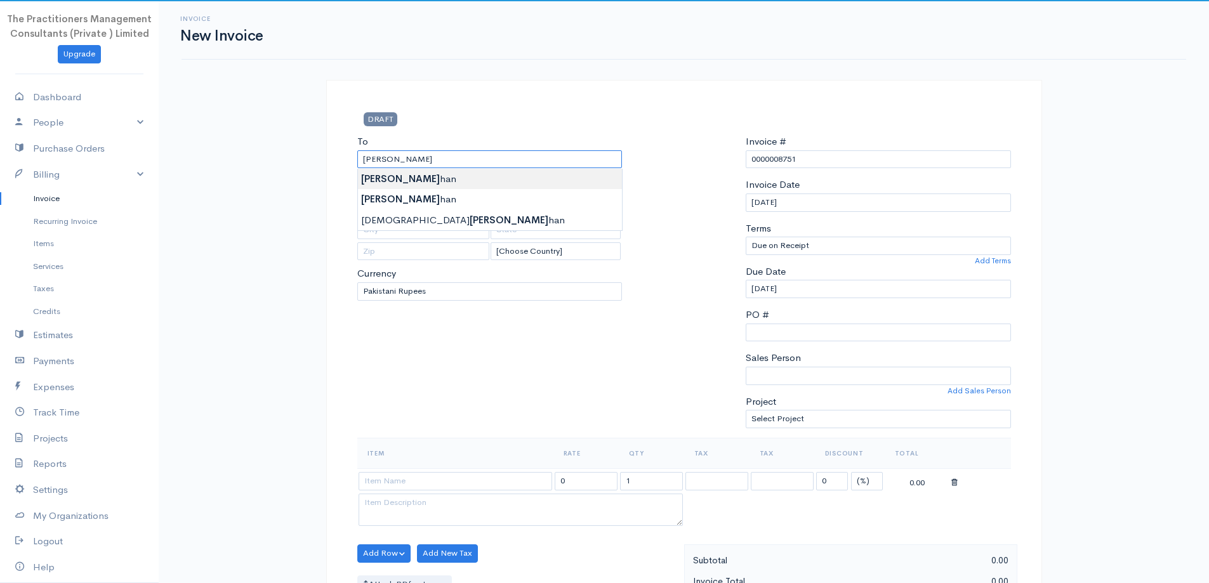
type input "[PERSON_NAME]"
click at [512, 175] on body "The Practitioners Management Consultants (Private ) Limited Upgrade Dashboard P…" at bounding box center [604, 557] width 1209 height 1114
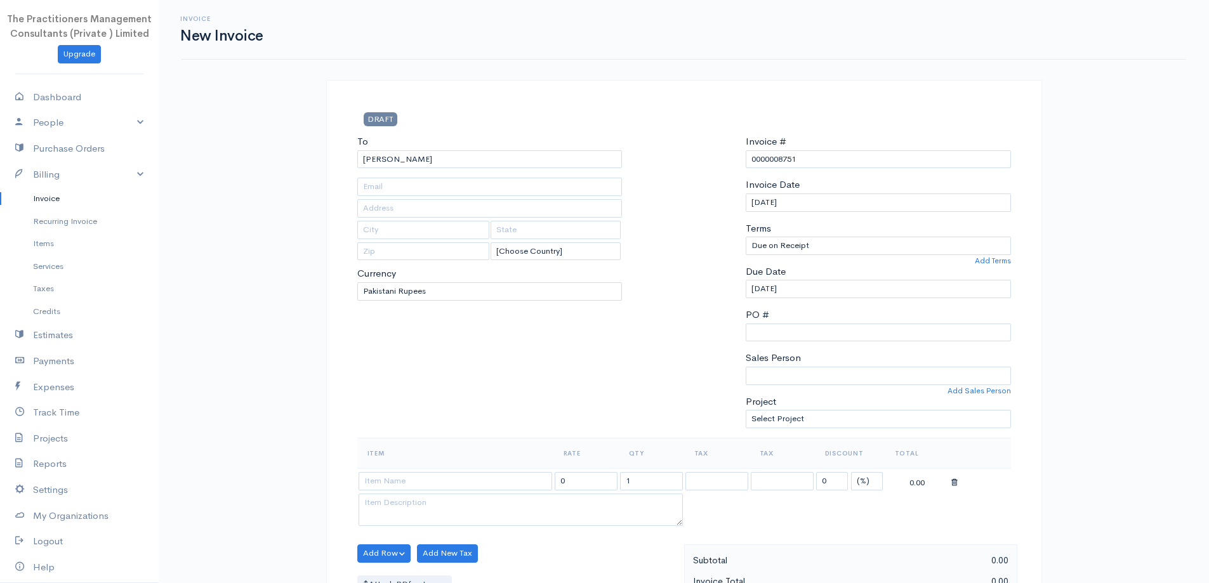
type input "462"
type input "[GEOGRAPHIC_DATA]"
click at [498, 166] on input "[PERSON_NAME]" at bounding box center [489, 159] width 265 height 18
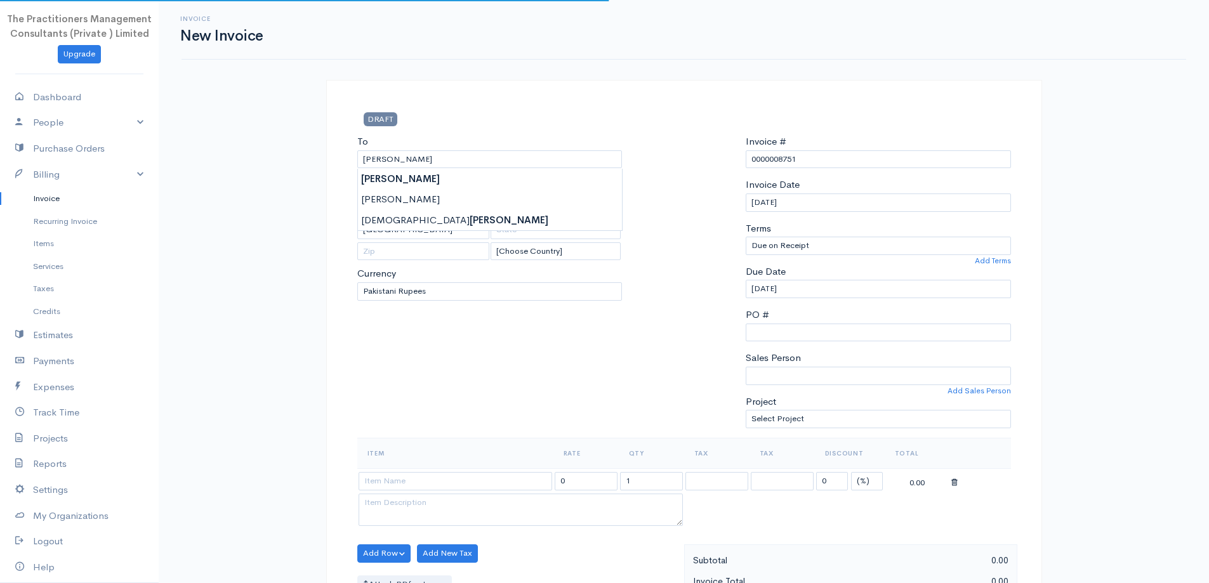
click at [501, 197] on body "The Practitioners Management Consultants (Private ) Limited Upgrade Dashboard P…" at bounding box center [604, 557] width 1209 height 1114
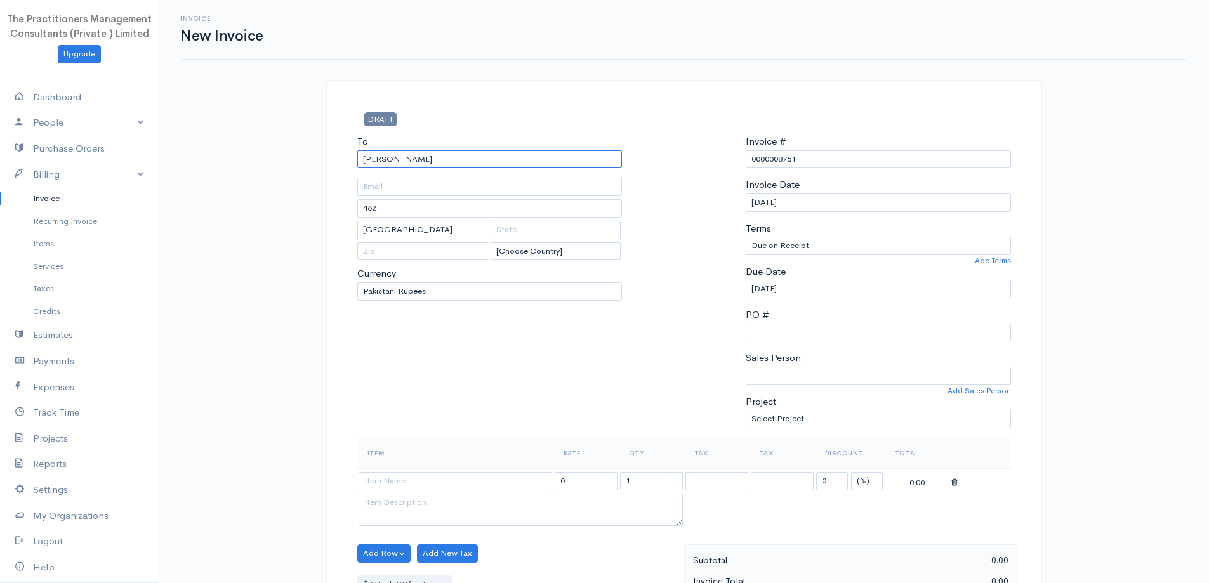
click at [475, 165] on input "[PERSON_NAME]" at bounding box center [489, 159] width 265 height 18
type input "[PERSON_NAME]"
click at [497, 218] on body "The Practitioners Management Consultants (Private ) Limited Upgrade Dashboard P…" at bounding box center [604, 557] width 1209 height 1114
type input "1895"
click at [491, 162] on input "[PERSON_NAME]" at bounding box center [489, 159] width 265 height 18
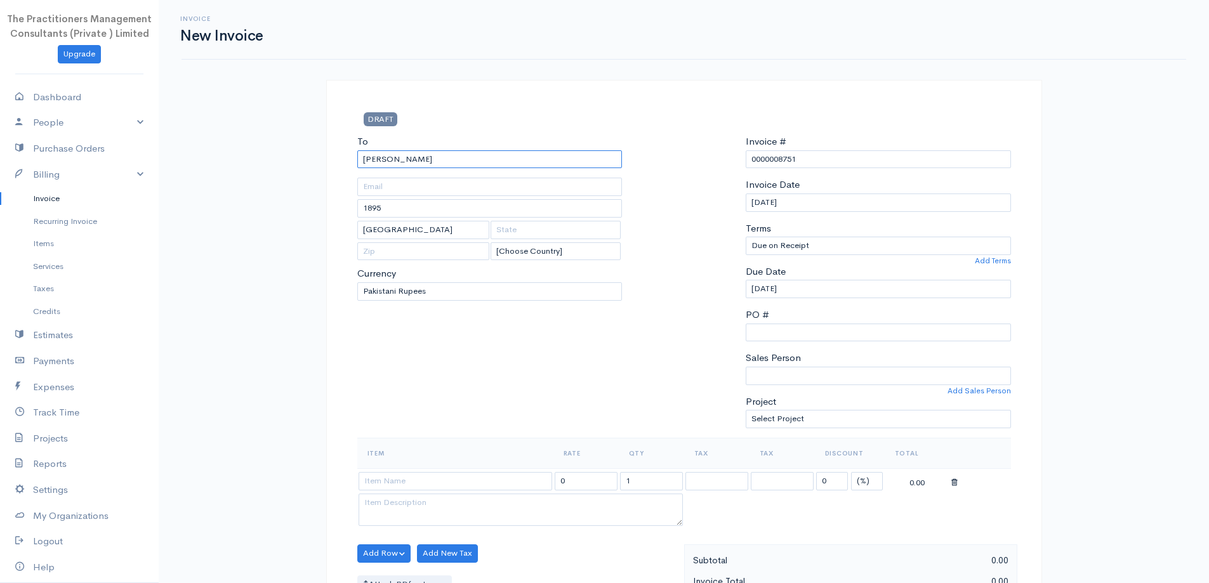
drag, startPoint x: 475, startPoint y: 155, endPoint x: 343, endPoint y: 173, distance: 133.1
click at [343, 173] on div "DRAFT To [PERSON_NAME] 1895 [GEOGRAPHIC_DATA] [Choose Country] [GEOGRAPHIC_DATA…" at bounding box center [684, 584] width 716 height 1008
click at [418, 152] on input "[PERSON_NAME]" at bounding box center [489, 159] width 265 height 18
drag, startPoint x: 409, startPoint y: 155, endPoint x: 258, endPoint y: 187, distance: 155.0
click at [272, 182] on div "Invoice New Invoice DRAFT To [PERSON_NAME] 1895 [GEOGRAPHIC_DATA] [Choose Count…" at bounding box center [684, 557] width 1050 height 1114
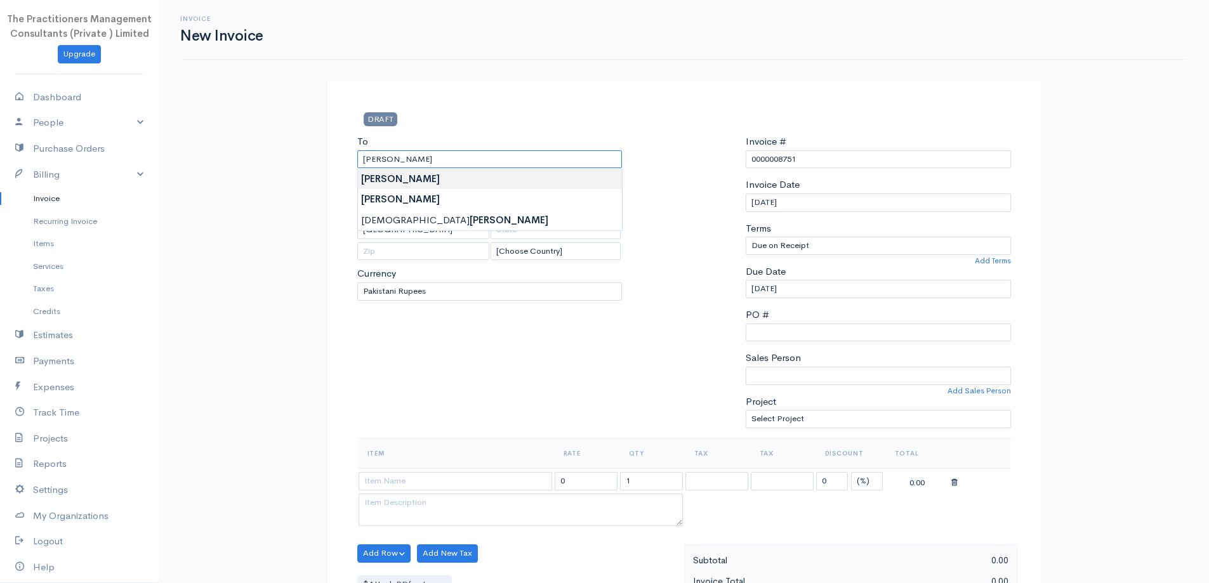
type input "[PERSON_NAME]"
click at [433, 176] on body "The Practitioners Management Consultants (Private ) Limited Upgrade Dashboard P…" at bounding box center [604, 557] width 1209 height 1114
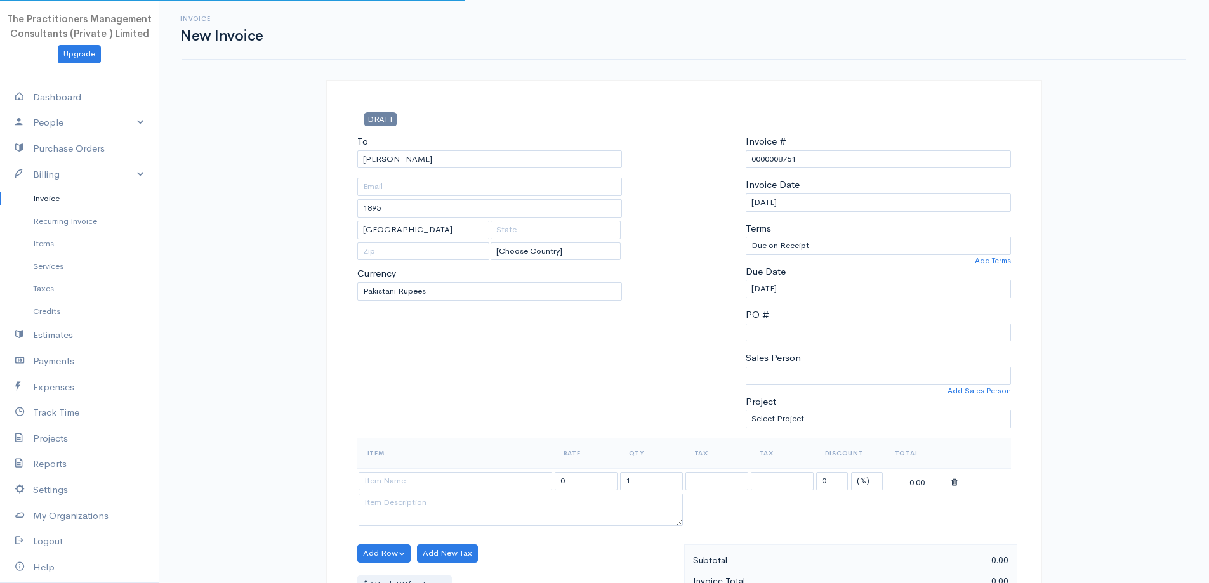
type input "462"
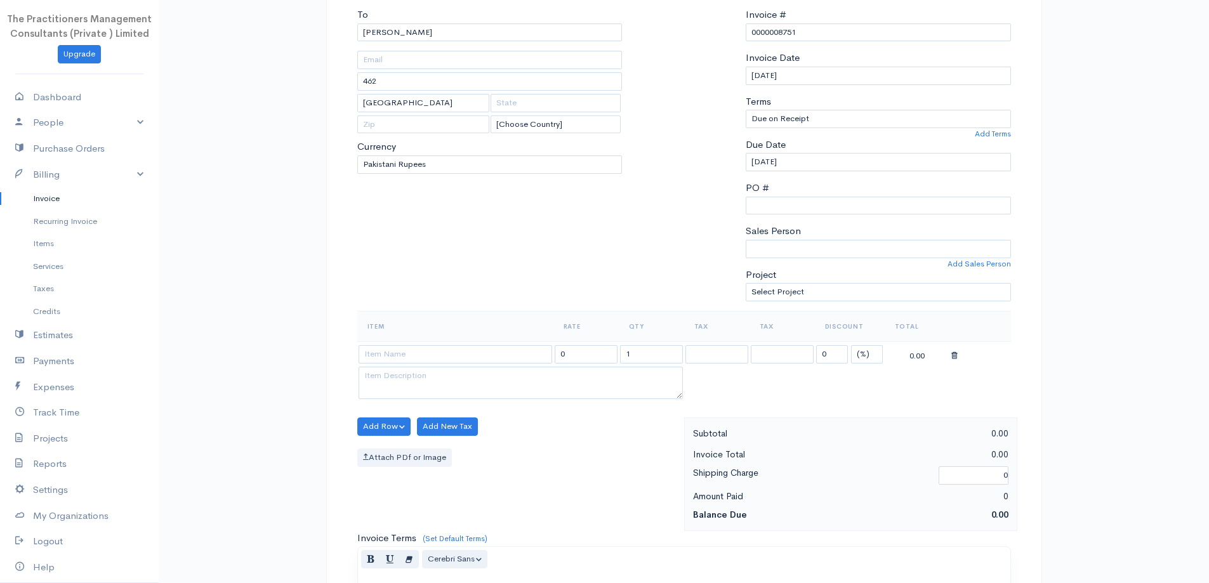
scroll to position [317, 0]
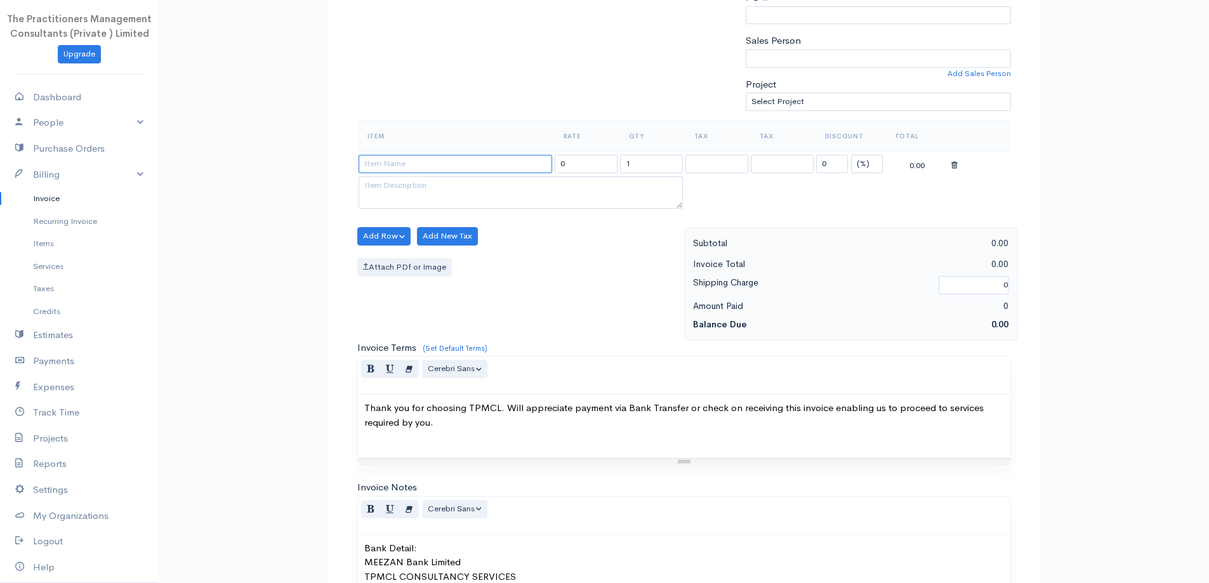
click at [429, 165] on input at bounding box center [456, 164] width 194 height 18
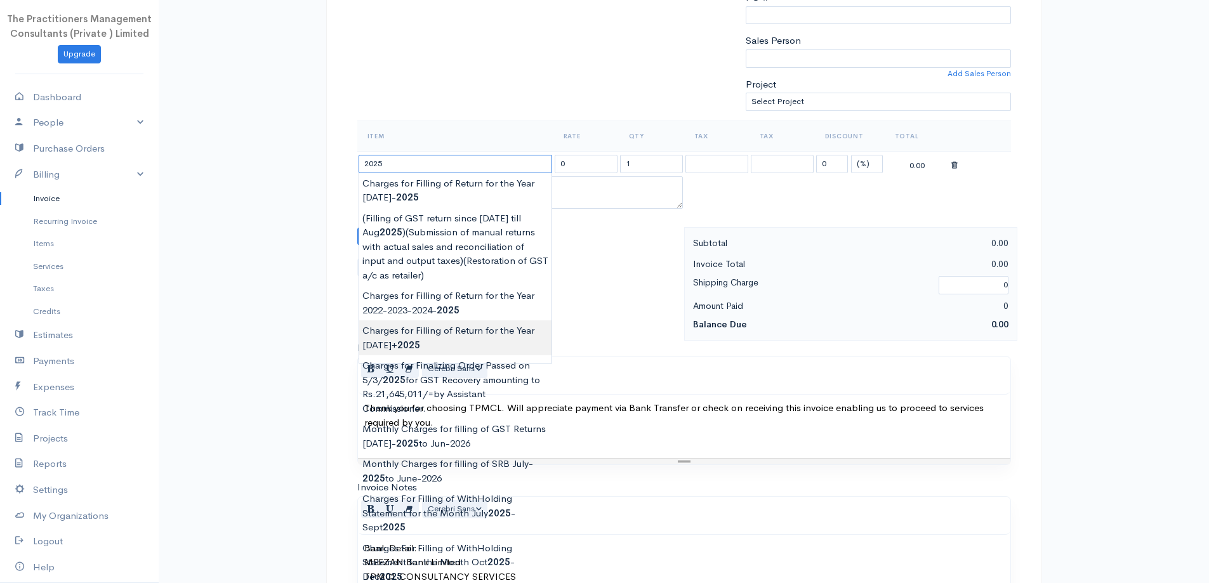
type input "Charges for Filling of Return for the Year [DATE]+2025"
type input "6000.00"
click at [449, 334] on body "The Practitioners Management Consultants (Private ) Limited Upgrade Dashboard P…" at bounding box center [604, 240] width 1209 height 1114
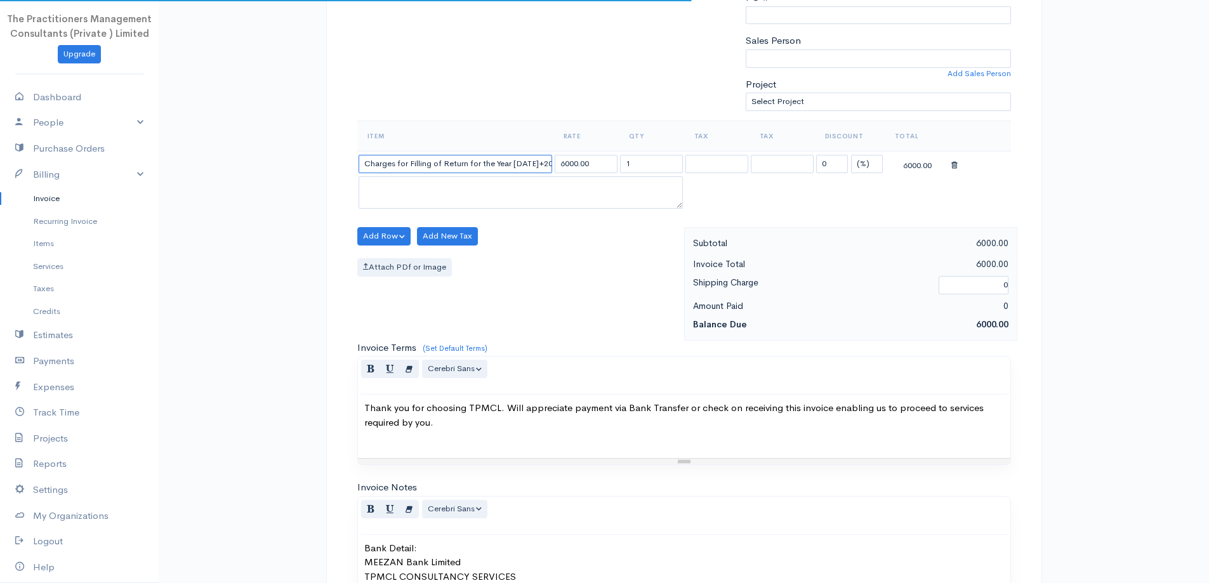
drag, startPoint x: 537, startPoint y: 169, endPoint x: 513, endPoint y: 160, distance: 25.3
click at [513, 160] on input "Charges for Filling of Return for the Year [DATE]+2025" at bounding box center [456, 164] width 194 height 18
type input "Charges for Filling of Return for the Year [DATE]"
click at [562, 170] on input "6000.00" at bounding box center [586, 164] width 63 height 18
type input "10000.00"
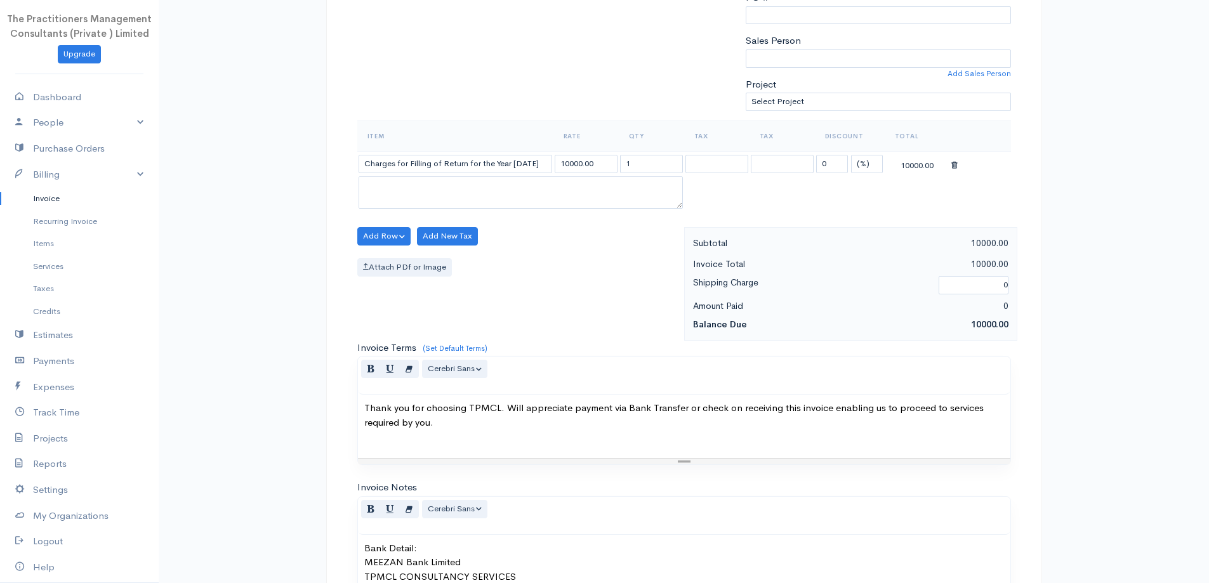
drag, startPoint x: 642, startPoint y: 107, endPoint x: 624, endPoint y: 107, distance: 17.1
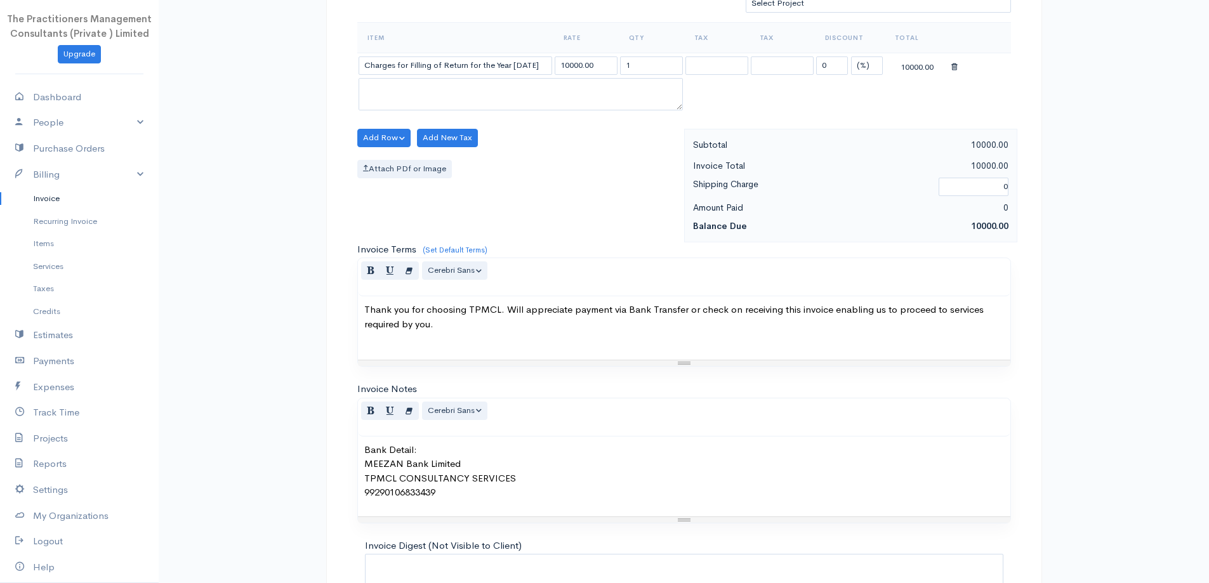
scroll to position [531, 0]
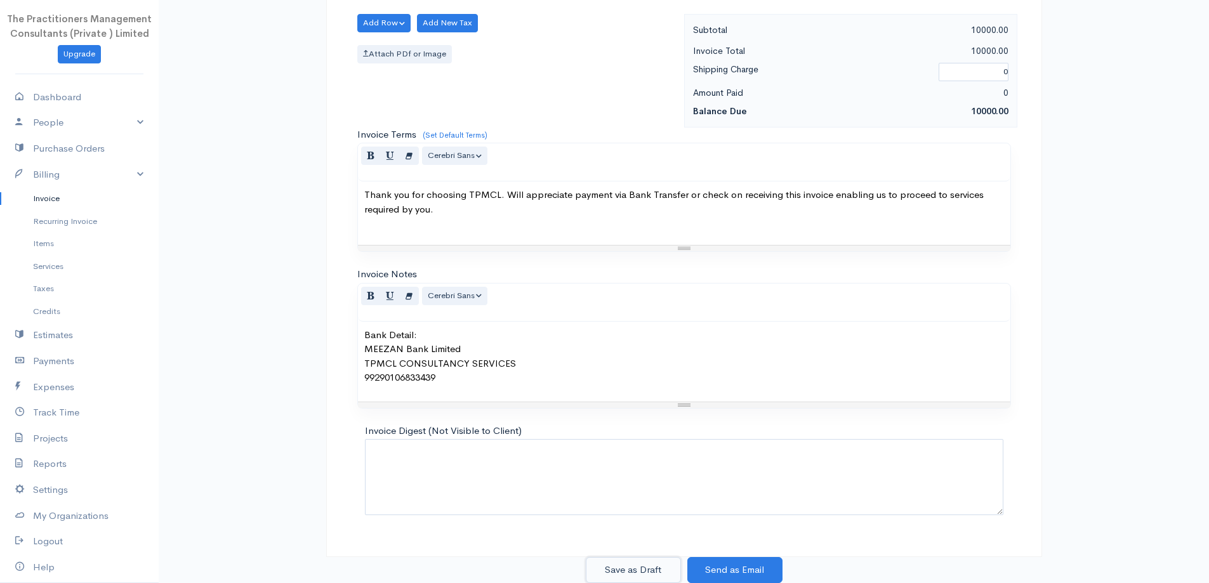
click at [638, 575] on button "Save as Draft" at bounding box center [633, 570] width 95 height 26
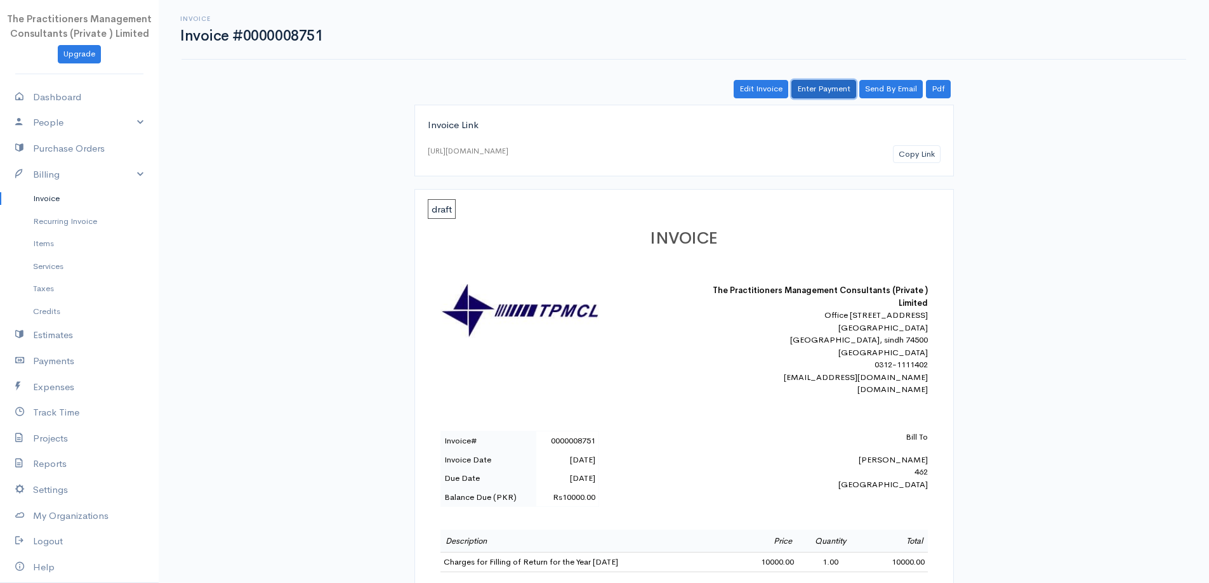
click at [824, 90] on link "Enter Payment" at bounding box center [823, 89] width 65 height 18
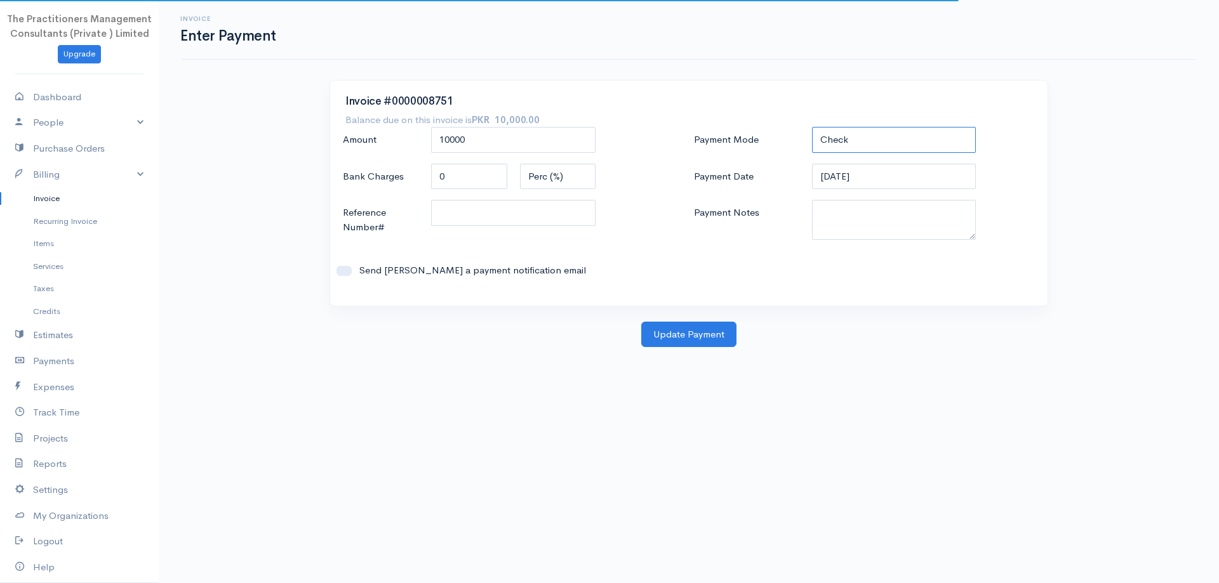
click at [845, 132] on select "Check Bank Transfer Credit Cash Debit ACH VISA MASTERCARD AMEX DISCOVER DINERS …" at bounding box center [894, 140] width 164 height 26
click at [812, 127] on select "Check Bank Transfer Credit Cash Debit ACH VISA MASTERCARD AMEX DISCOVER DINERS …" at bounding box center [894, 140] width 164 height 26
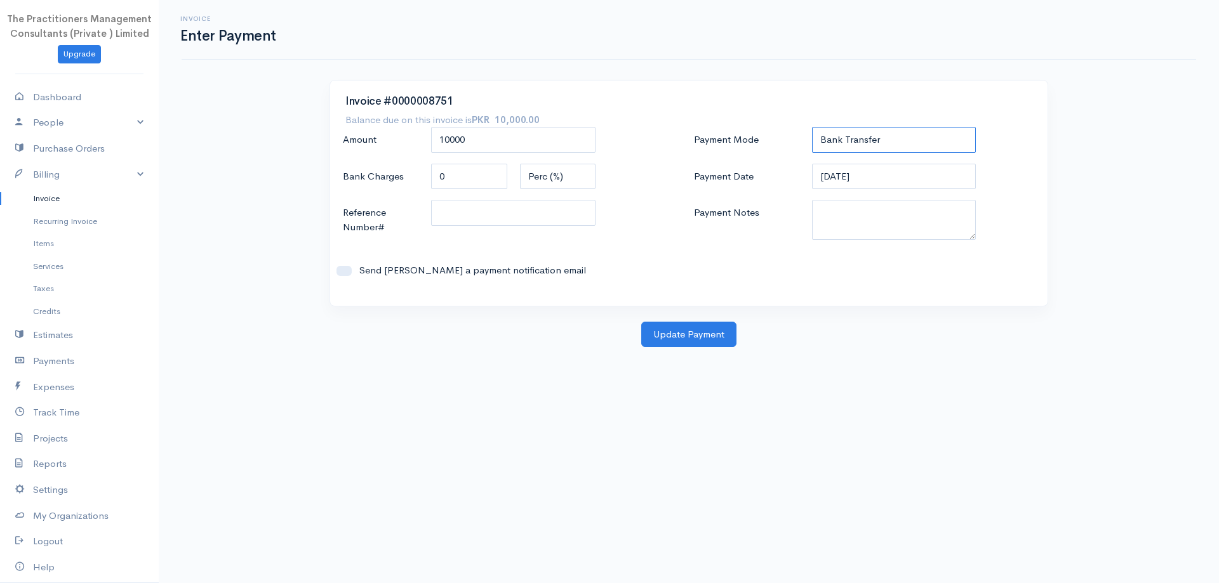
click at [859, 145] on select "Check Bank Transfer Credit Cash Debit ACH VISA MASTERCARD AMEX DISCOVER DINERS …" at bounding box center [894, 140] width 164 height 26
select select "Cash"
click at [812, 127] on select "Check Bank Transfer Credit Cash Debit ACH VISA MASTERCARD AMEX DISCOVER DINERS …" at bounding box center [894, 140] width 164 height 26
click at [851, 221] on textarea "Payment Notes" at bounding box center [894, 220] width 164 height 40
type textarea "5860"
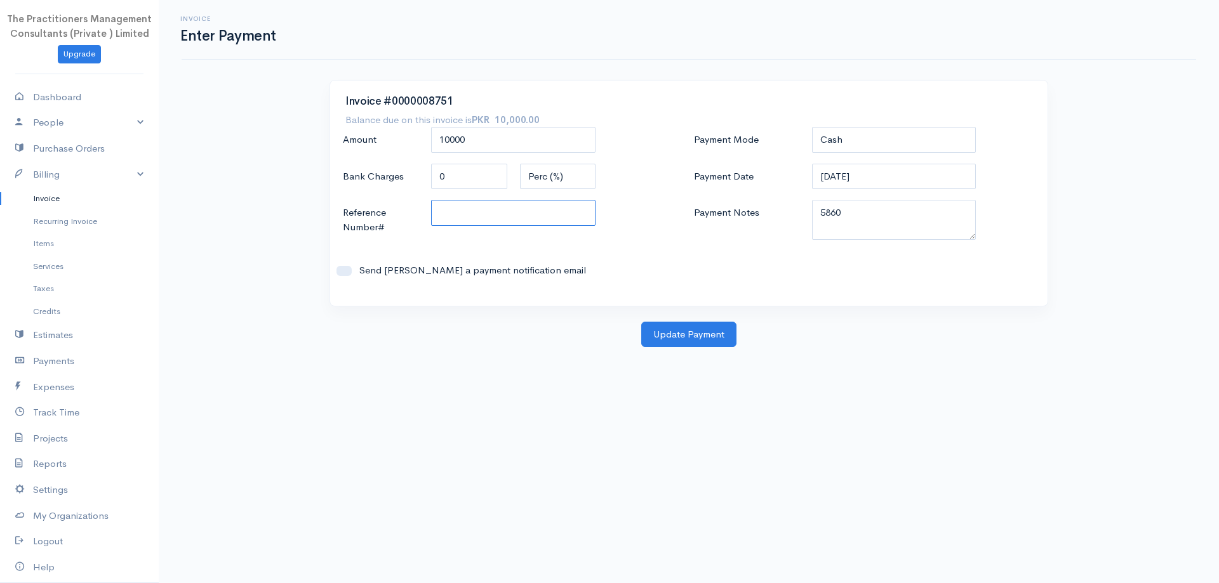
click at [540, 211] on input "Reference Number#" at bounding box center [513, 213] width 164 height 26
type input "5860"
click at [724, 341] on button "Update Payment" at bounding box center [688, 335] width 95 height 26
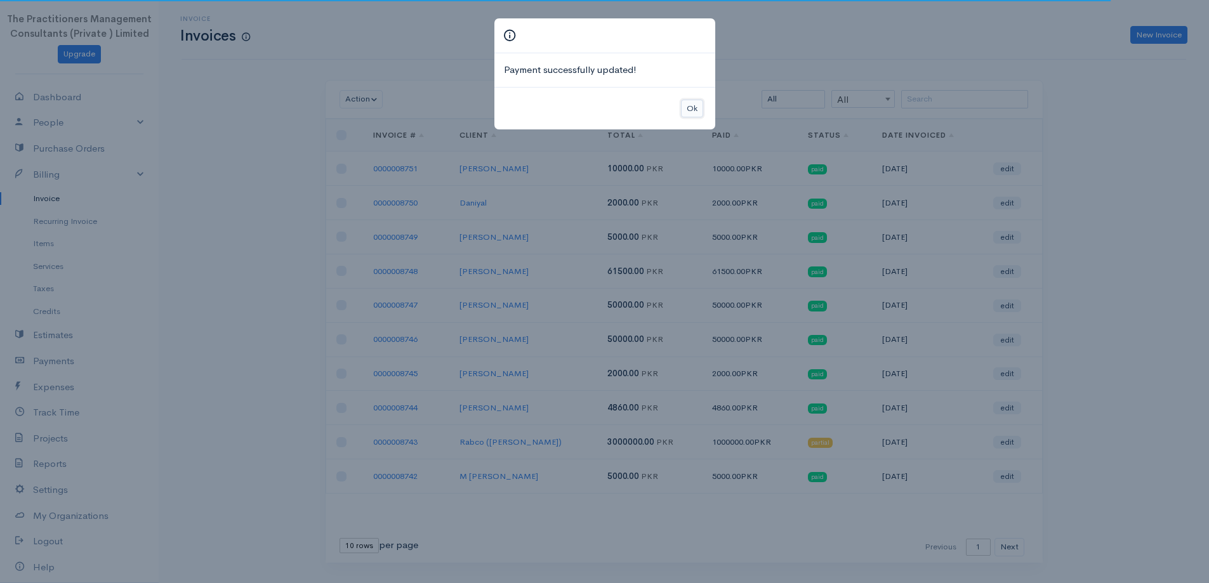
click at [697, 110] on button "Ok" at bounding box center [692, 109] width 22 height 18
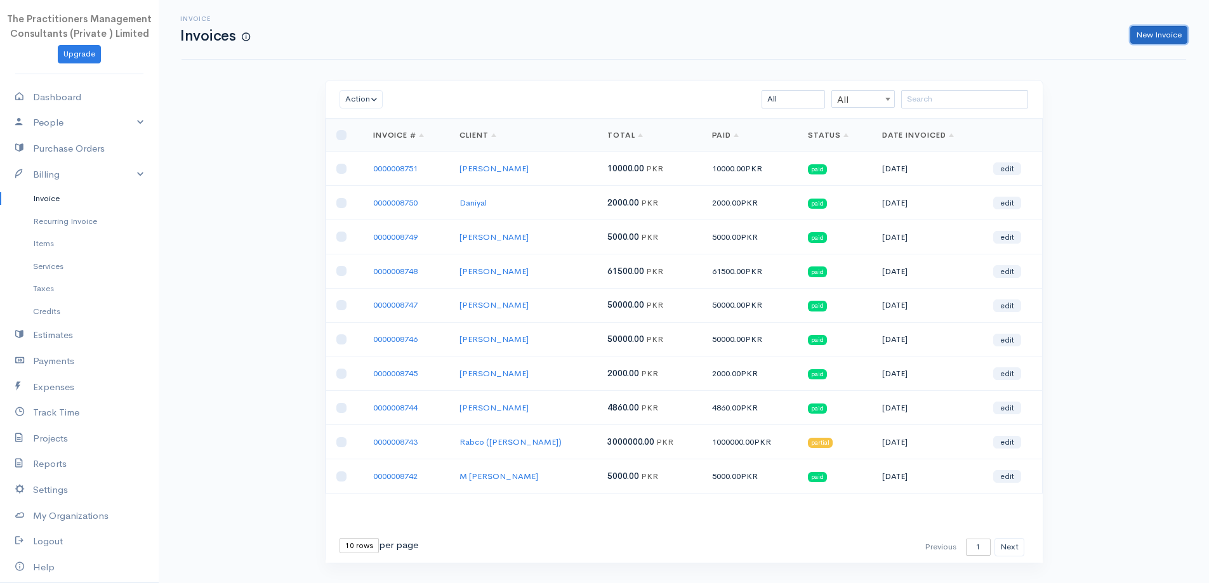
drag, startPoint x: 1147, startPoint y: 41, endPoint x: 1137, endPoint y: 43, distance: 10.3
click at [1147, 40] on link "New Invoice" at bounding box center [1158, 35] width 57 height 18
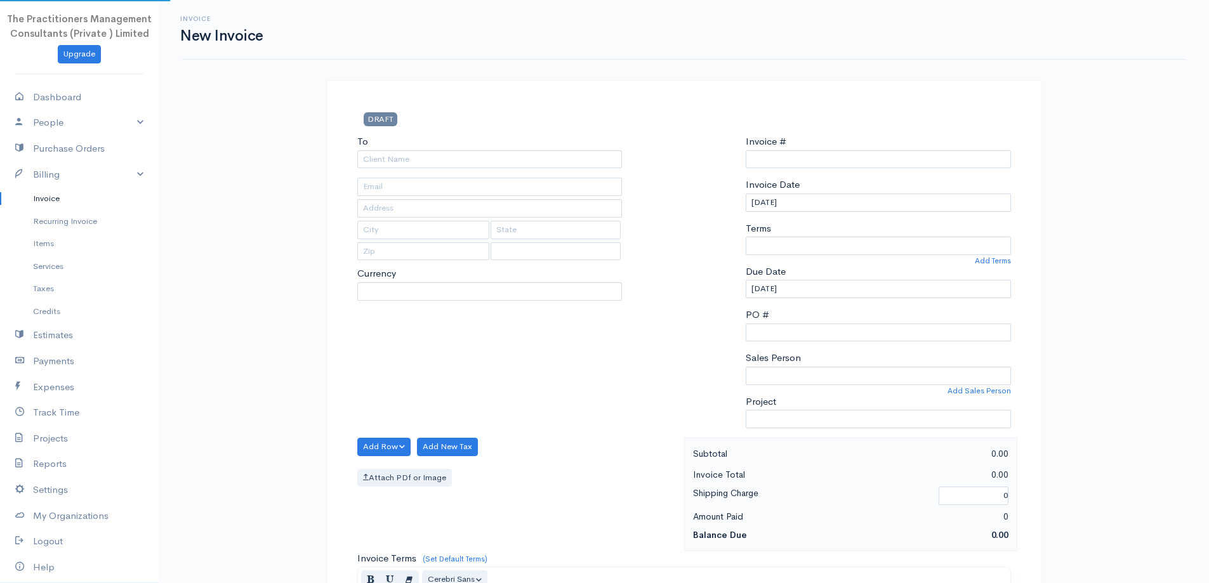
select select "PKR"
select select "[GEOGRAPHIC_DATA]"
type input "0000008752"
click at [582, 150] on input "To" at bounding box center [489, 159] width 265 height 18
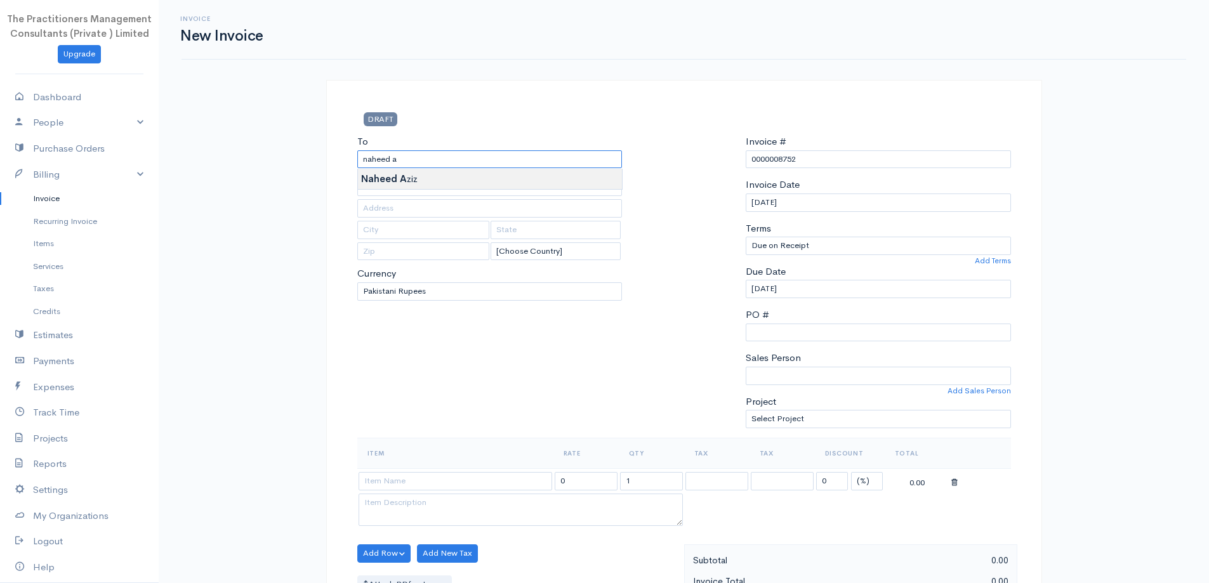
type input "[PERSON_NAME]"
click at [567, 175] on body "The Practitioners Management Consultants (Private ) Limited Upgrade Dashboard P…" at bounding box center [604, 557] width 1209 height 1114
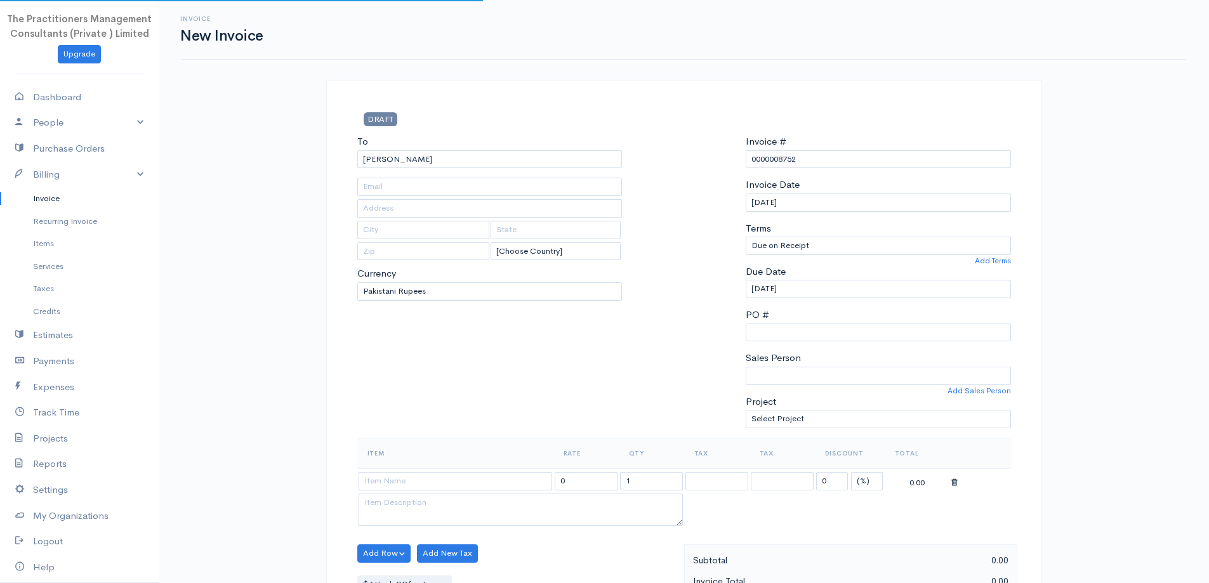
type input "1943"
type input "[GEOGRAPHIC_DATA]"
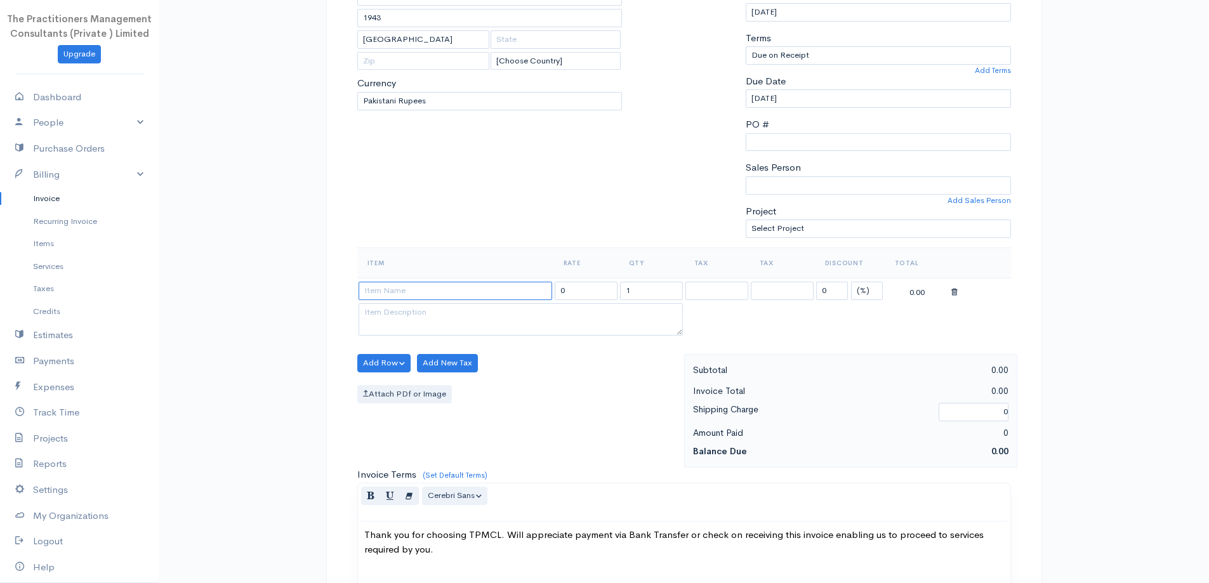
click at [497, 282] on input at bounding box center [456, 291] width 194 height 18
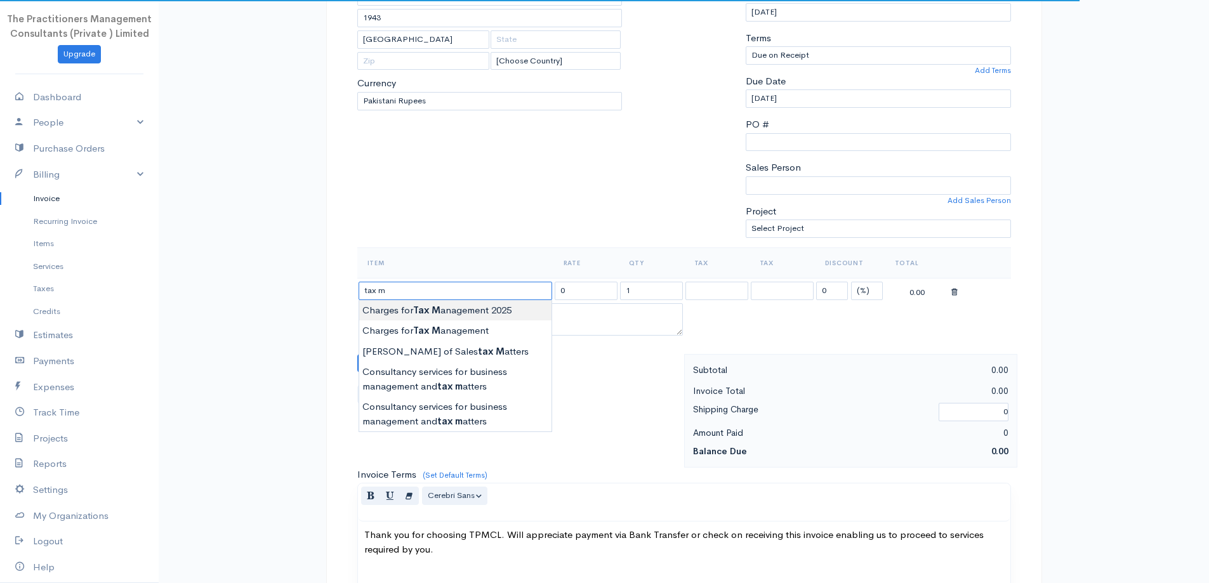
type input "Charges for Tax Management 2025"
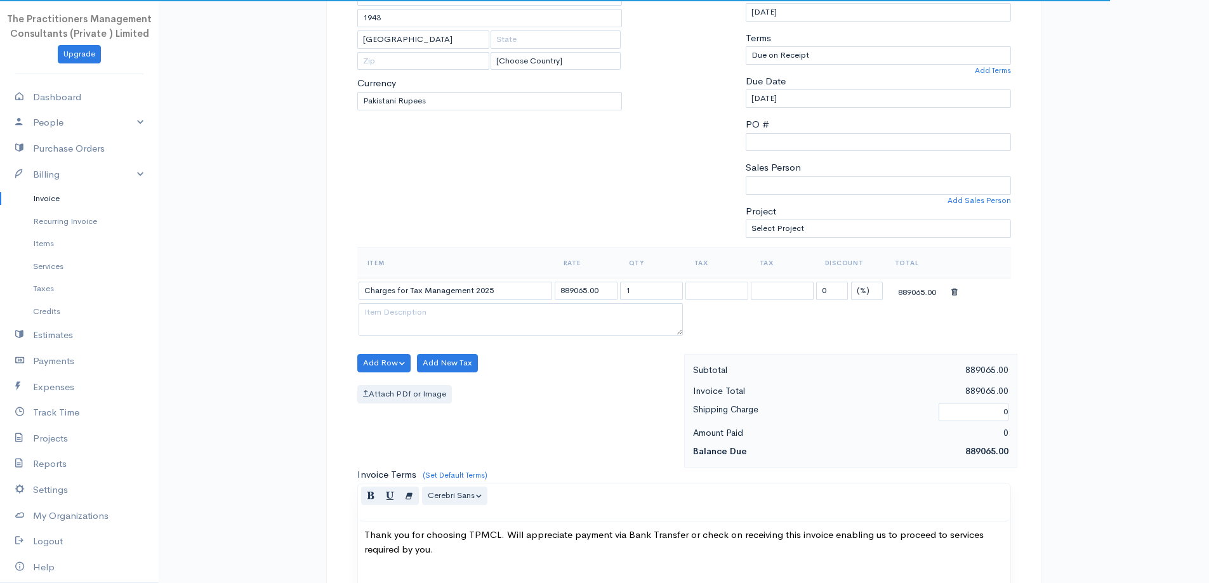
click at [469, 305] on body "The Practitioners Management Consultants (Private ) Limited Upgrade Dashboard P…" at bounding box center [604, 367] width 1209 height 1114
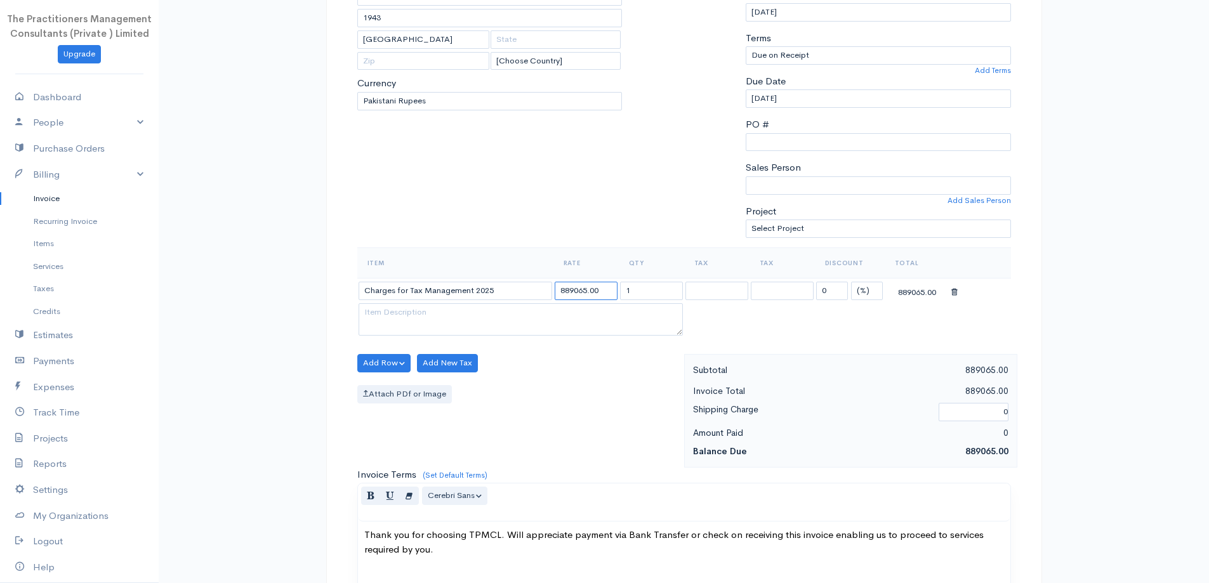
drag, startPoint x: 586, startPoint y: 290, endPoint x: 347, endPoint y: 294, distance: 239.3
click at [347, 294] on div "DRAFT To [PERSON_NAME] 1943 [GEOGRAPHIC_DATA] [Choose Country] [GEOGRAPHIC_DATA…" at bounding box center [684, 394] width 716 height 1008
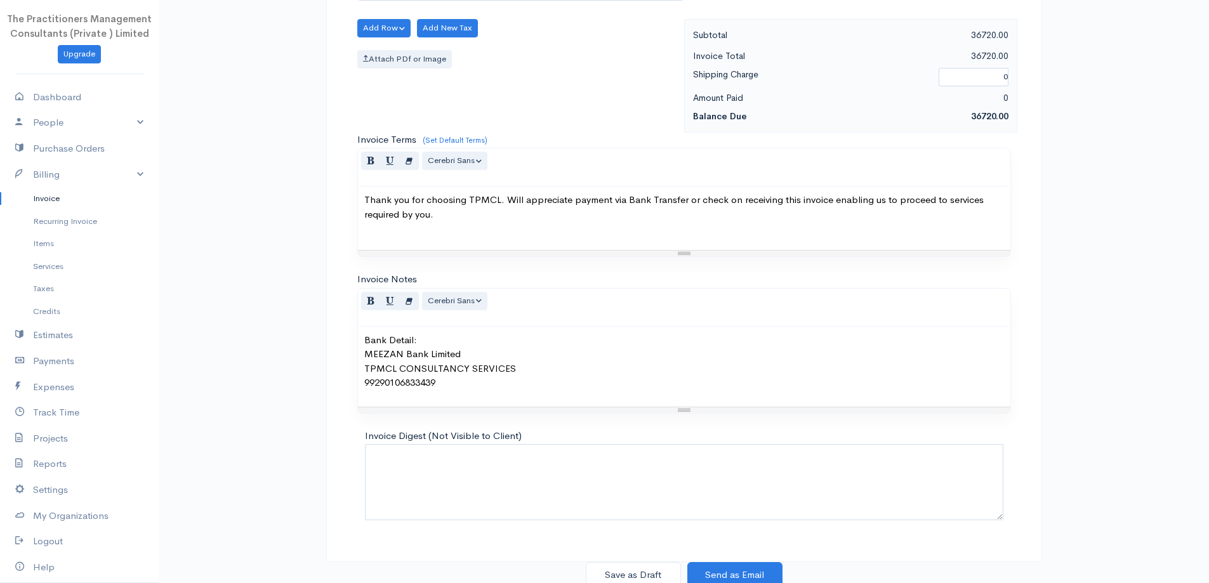
scroll to position [531, 0]
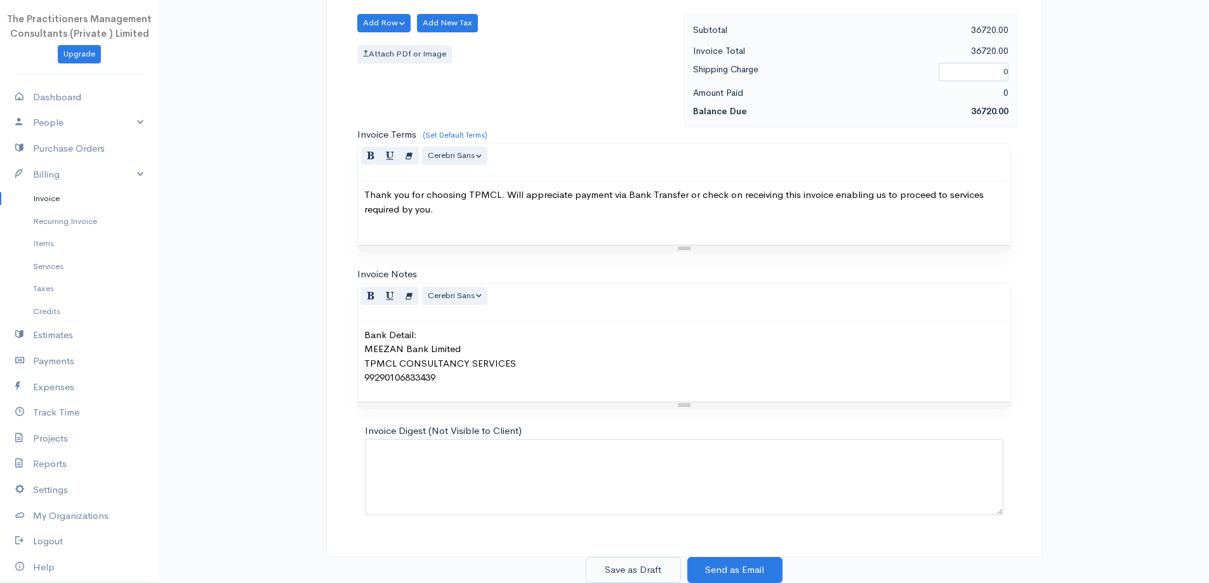
type input "36720.00"
click at [665, 560] on button "Save as Draft" at bounding box center [633, 570] width 95 height 26
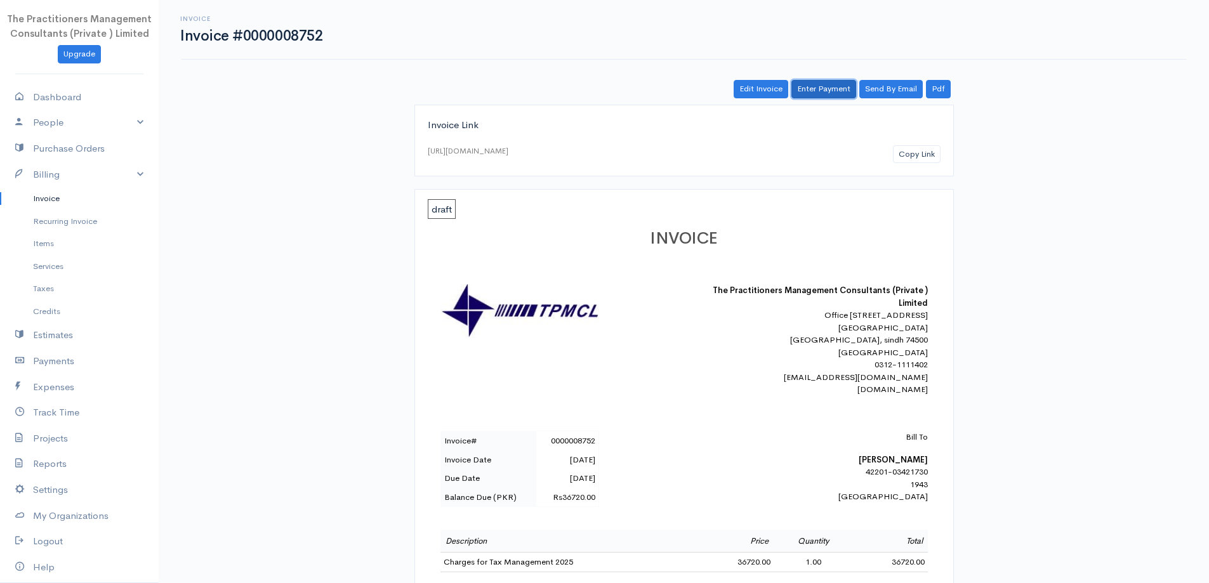
click at [833, 88] on link "Enter Payment" at bounding box center [823, 89] width 65 height 18
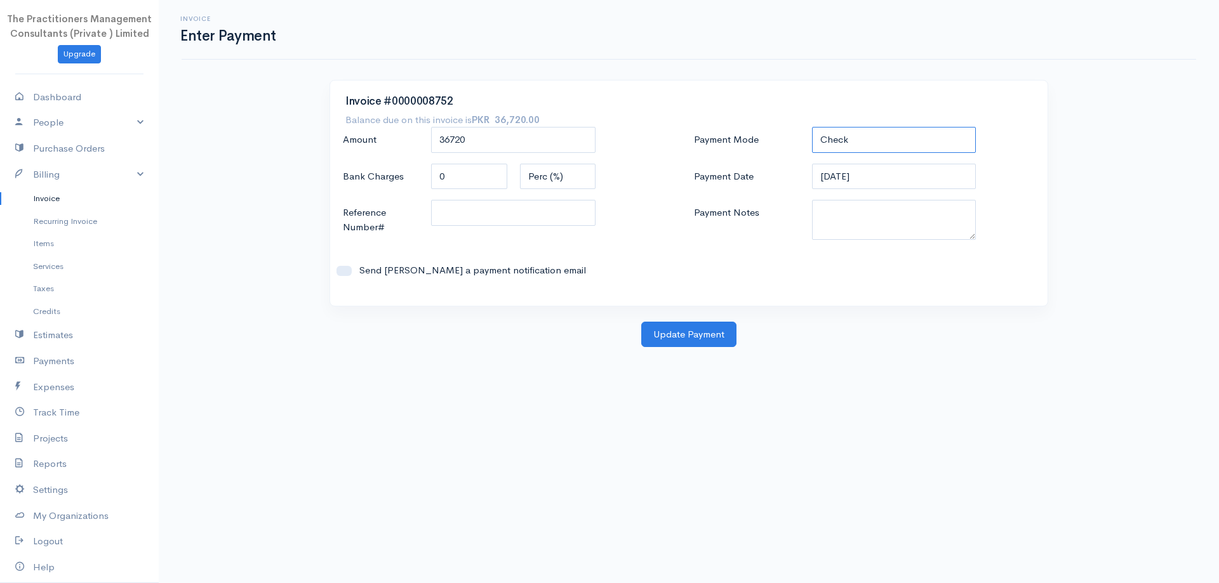
click at [829, 144] on select "Check Bank Transfer Credit Cash Debit ACH VISA MASTERCARD AMEX DISCOVER DINERS …" at bounding box center [894, 140] width 164 height 26
select select "Bank Transfer"
click at [812, 127] on select "Check Bank Transfer Credit Cash Debit ACH VISA MASTERCARD AMEX DISCOVER DINERS …" at bounding box center [894, 140] width 164 height 26
click at [862, 227] on textarea "Payment Notes" at bounding box center [894, 220] width 164 height 40
type textarea "5862"
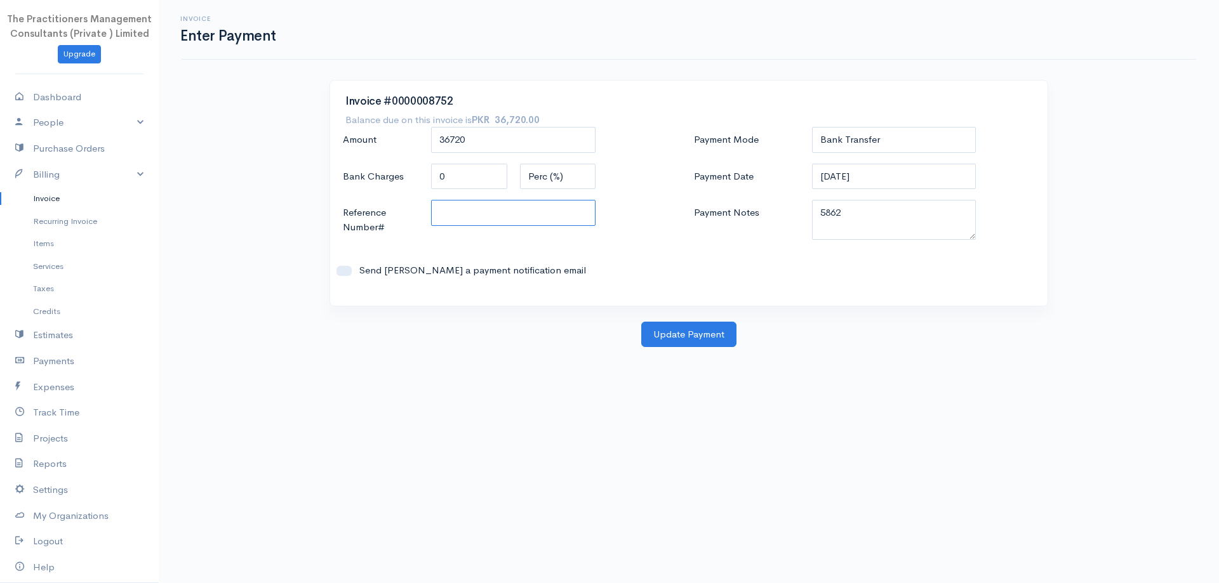
click at [453, 217] on input "Reference Number#" at bounding box center [513, 213] width 164 height 26
type input "5862"
click at [674, 328] on button "Update Payment" at bounding box center [688, 335] width 95 height 26
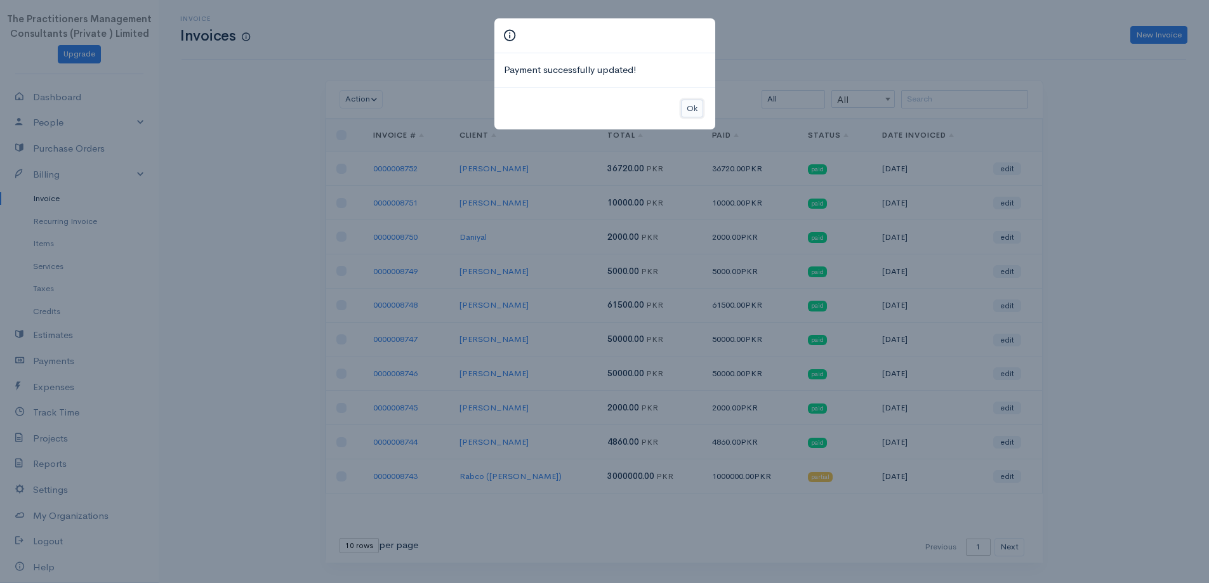
click at [695, 116] on button "Ok" at bounding box center [692, 109] width 22 height 18
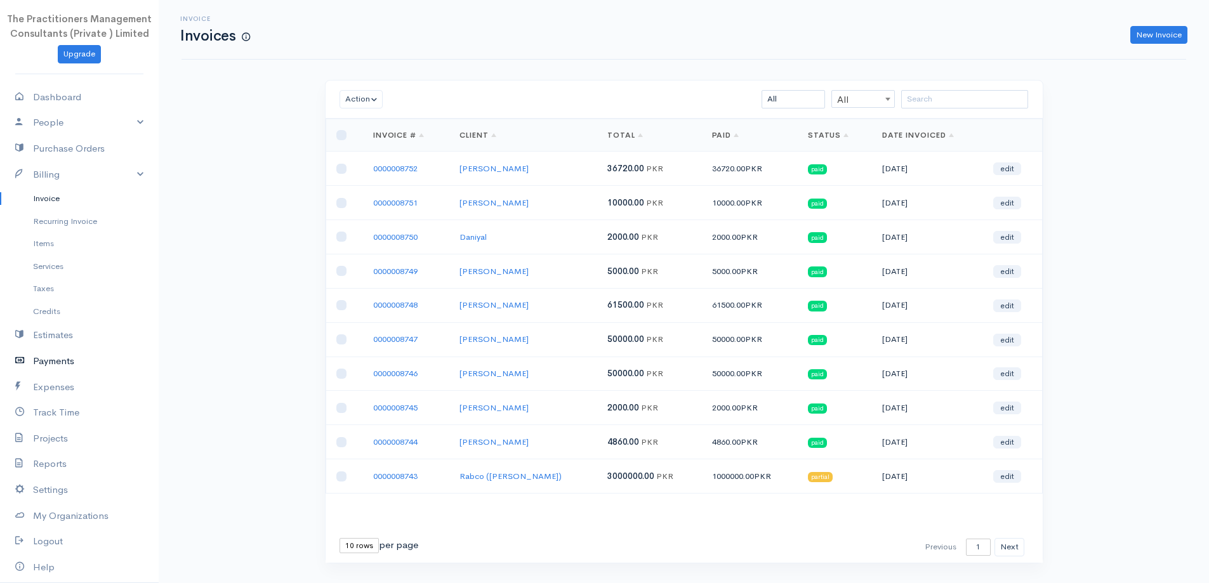
click at [35, 367] on link "Payments" at bounding box center [79, 361] width 159 height 26
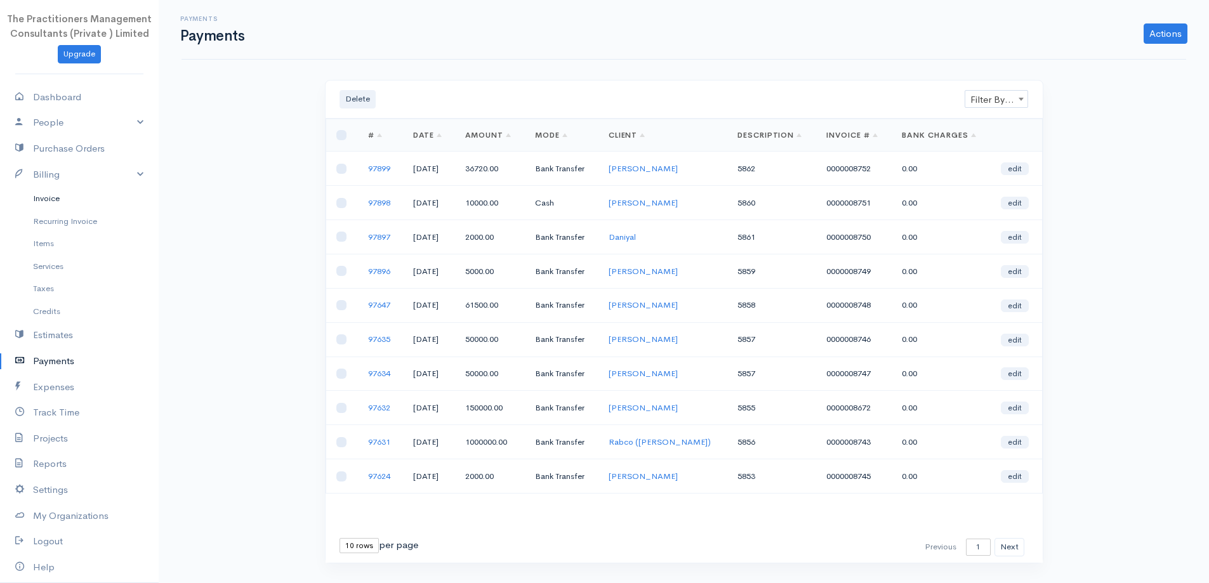
click at [81, 203] on link "Invoice" at bounding box center [79, 198] width 159 height 23
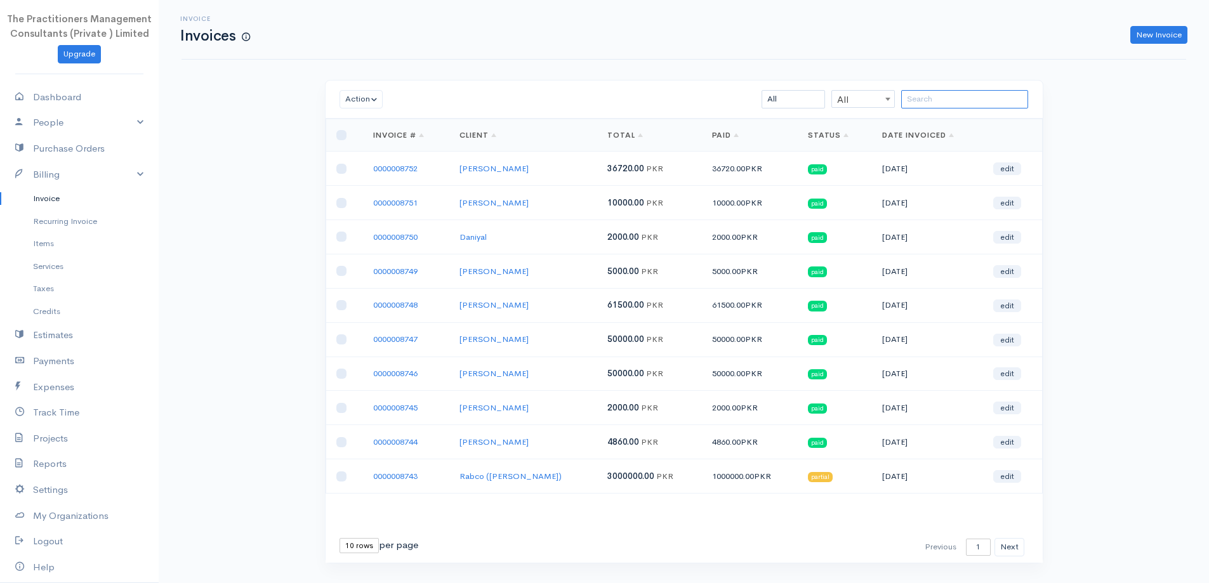
click at [991, 107] on input "search" at bounding box center [964, 99] width 127 height 18
paste input "[PERSON_NAME]"
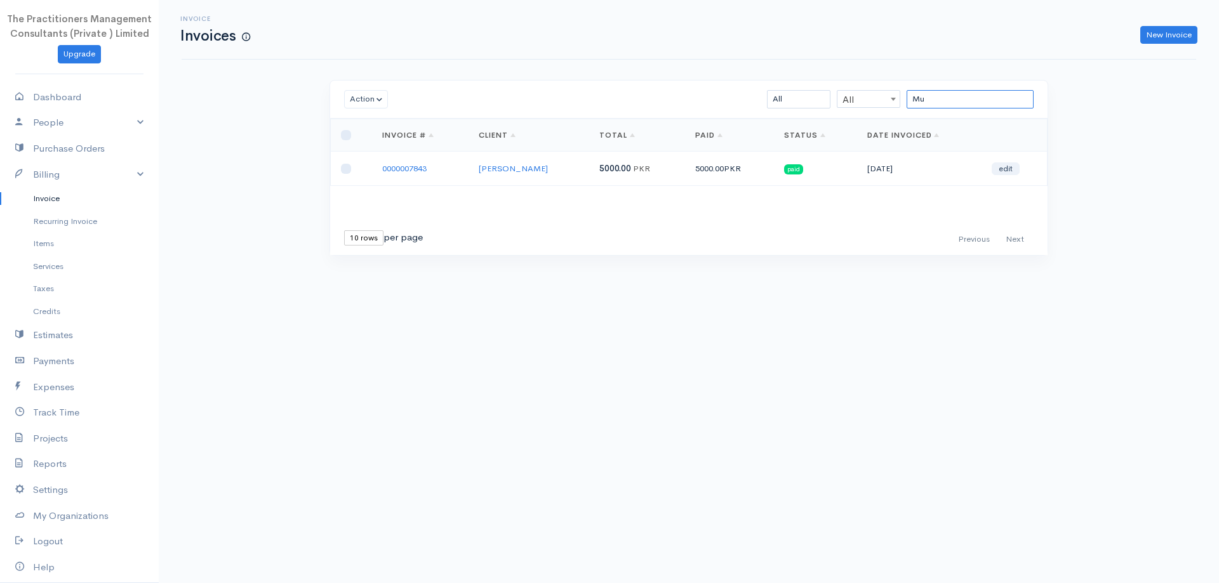
type input "M"
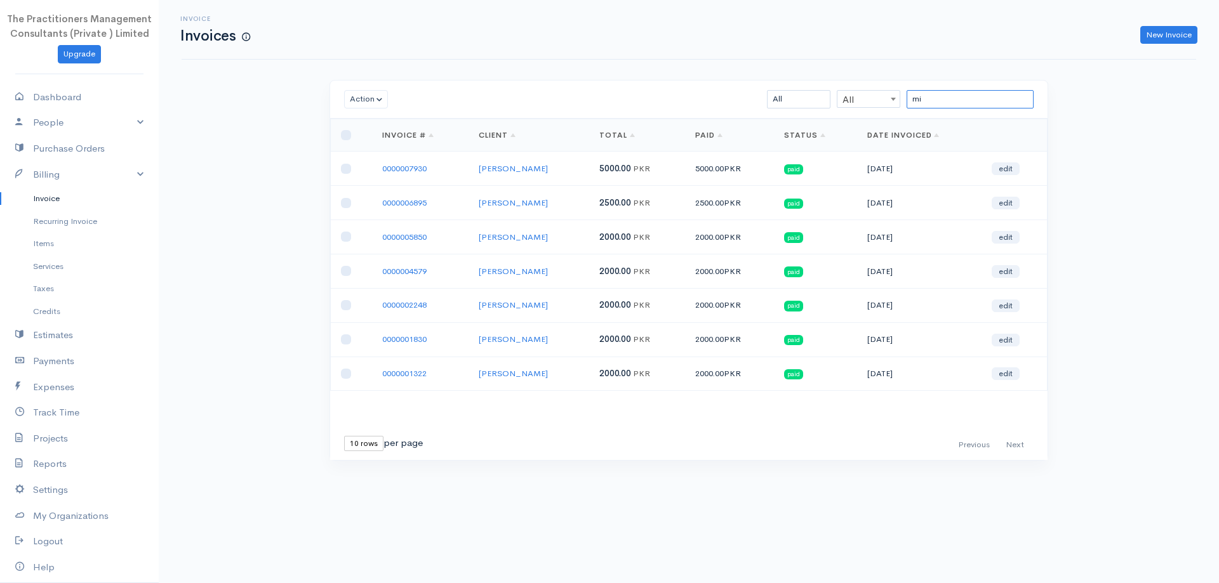
type input "m"
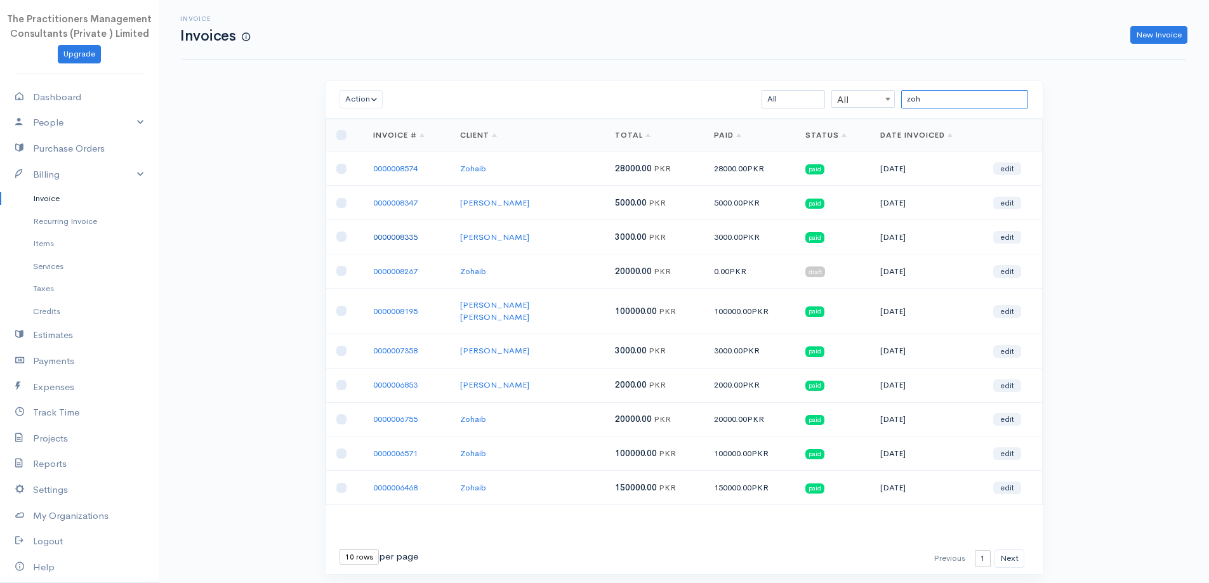
type input "zoh"
click at [390, 237] on link "0000008335" at bounding box center [395, 237] width 44 height 11
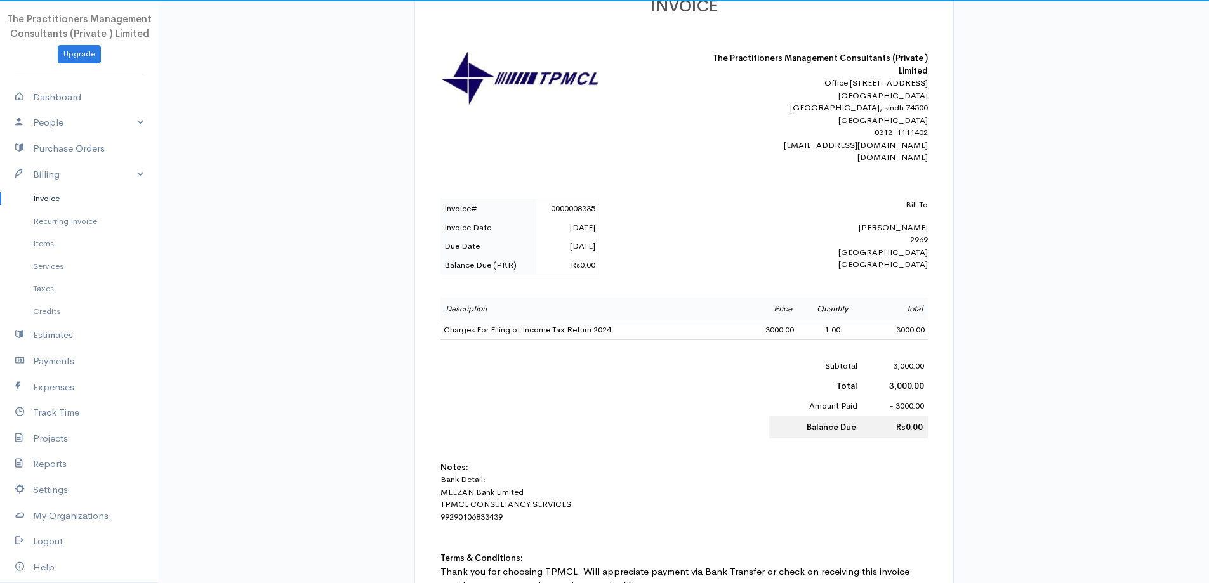
scroll to position [317, 0]
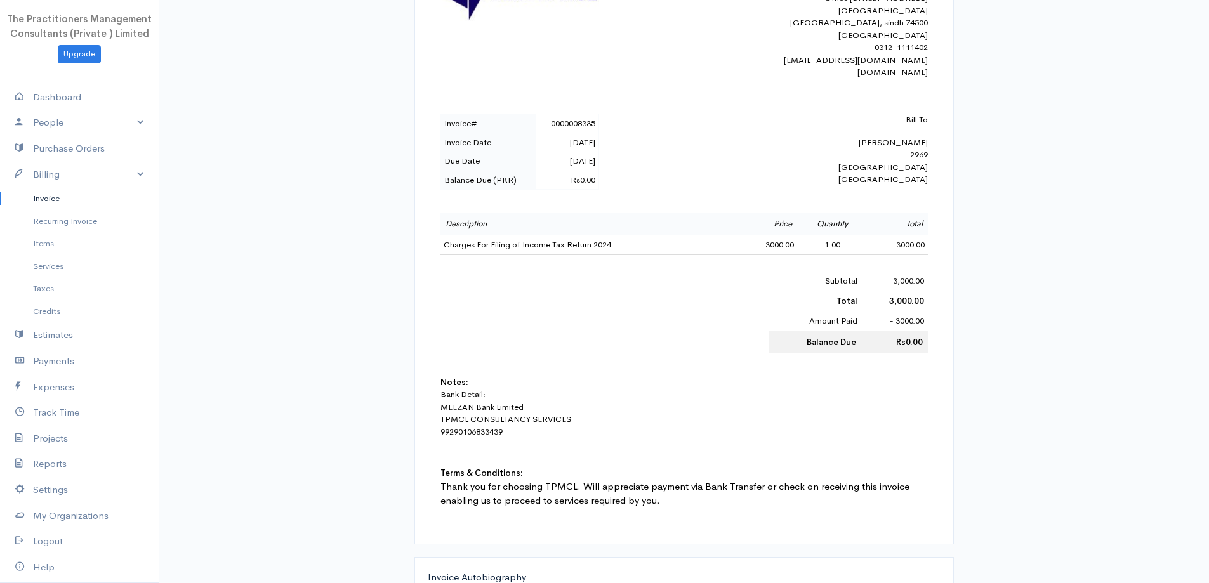
click at [62, 199] on link "Invoice" at bounding box center [79, 198] width 159 height 23
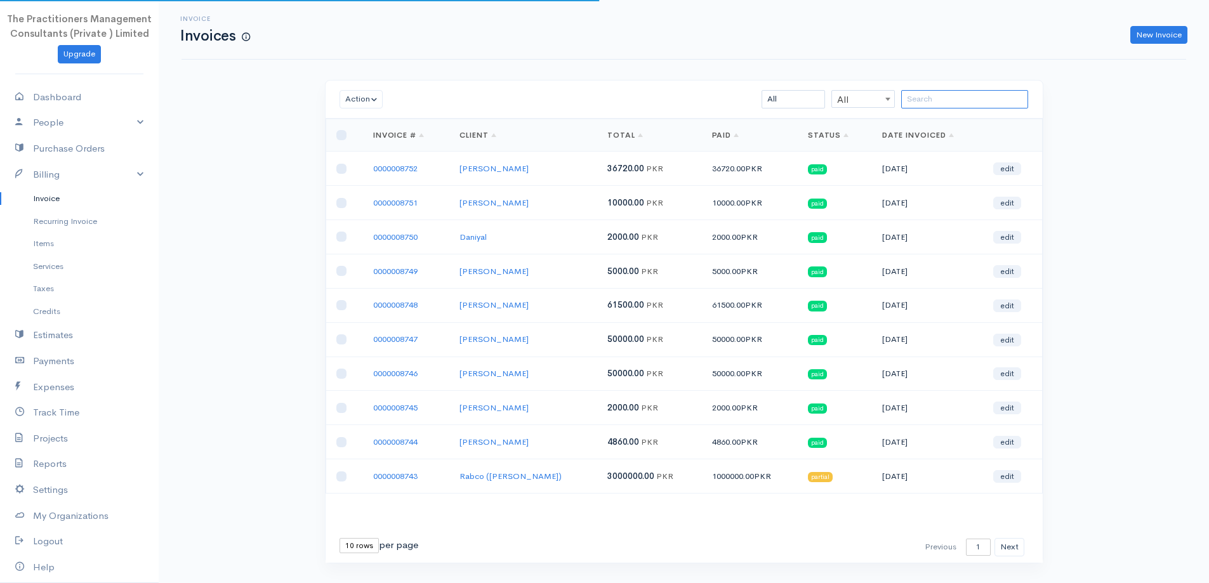
click at [925, 96] on input "search" at bounding box center [964, 99] width 127 height 18
paste input "[PERSON_NAME]"
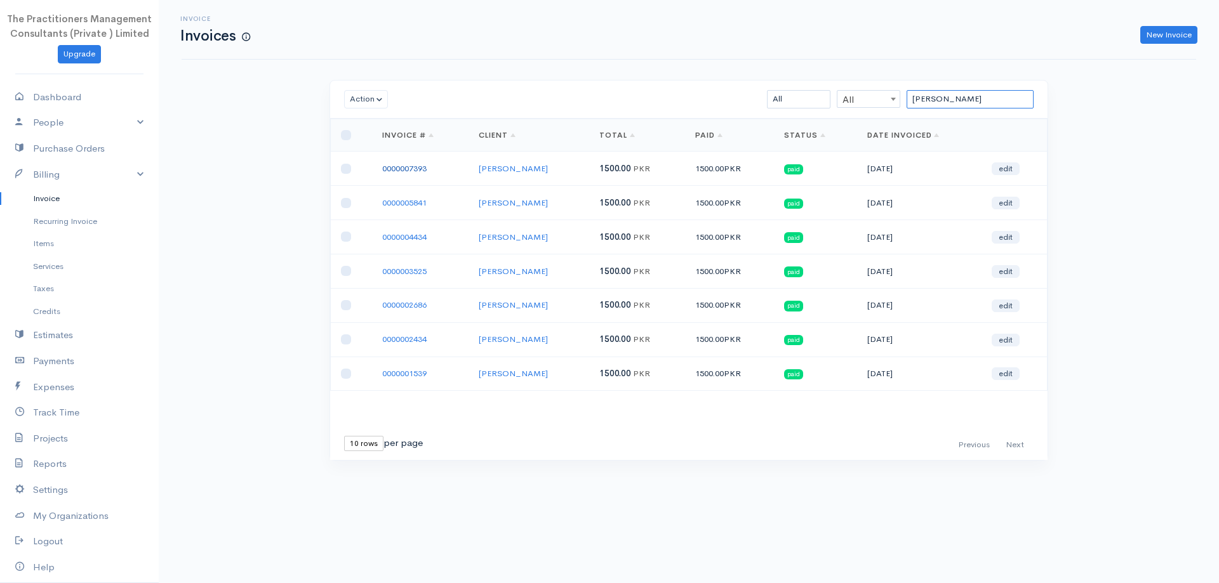
type input "[PERSON_NAME]"
click at [404, 165] on link "0000007393" at bounding box center [404, 168] width 44 height 11
